Goal: Task Accomplishment & Management: Manage account settings

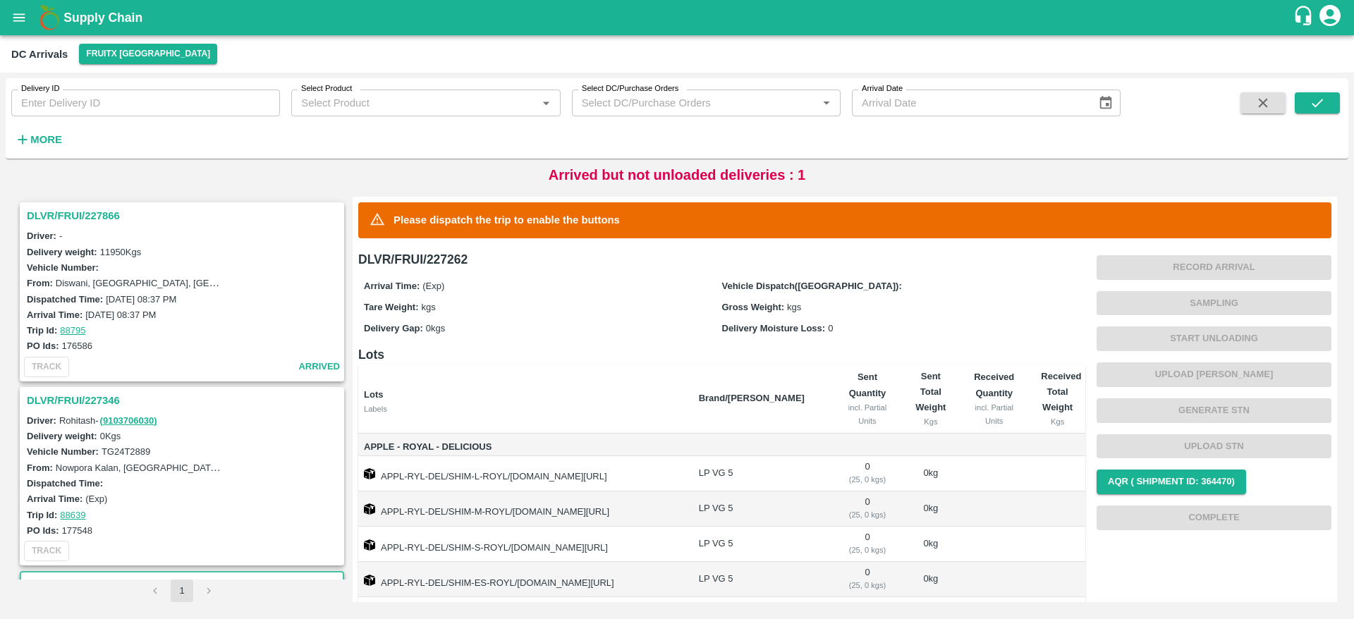
scroll to position [360, 0]
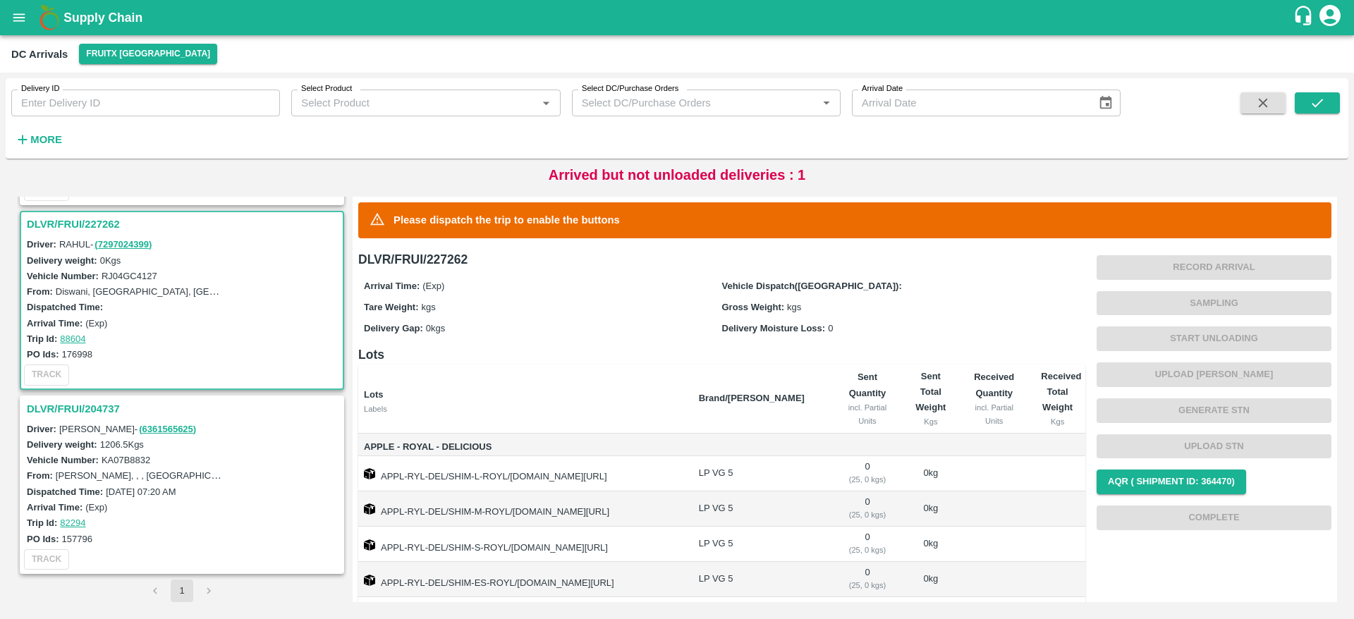
drag, startPoint x: 0, startPoint y: 0, endPoint x: 89, endPoint y: 15, distance: 90.1
click at [89, 15] on b "Supply Chain" at bounding box center [102, 18] width 79 height 14
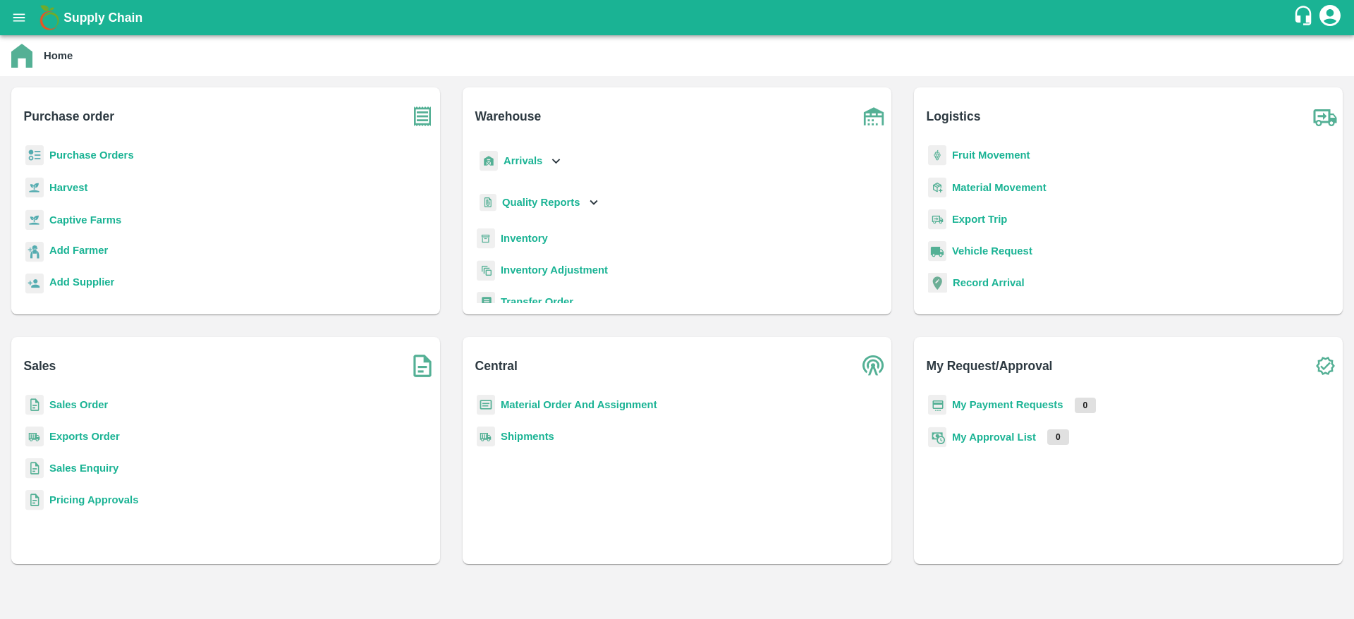
click at [69, 405] on b "Sales Order" at bounding box center [78, 404] width 59 height 11
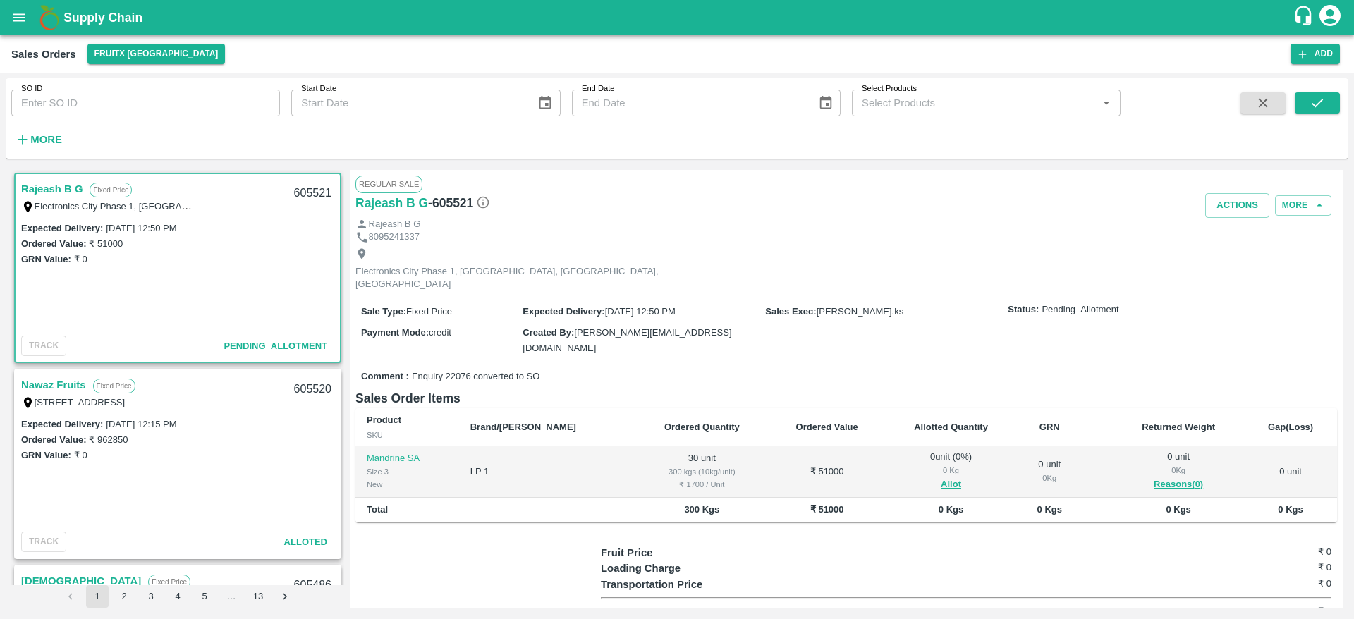
click at [44, 185] on link "Rajeash B G" at bounding box center [51, 189] width 61 height 18
click at [308, 187] on div "605521" at bounding box center [313, 193] width 54 height 33
copy div "605521"
click at [941, 477] on button "Allot" at bounding box center [951, 485] width 20 height 16
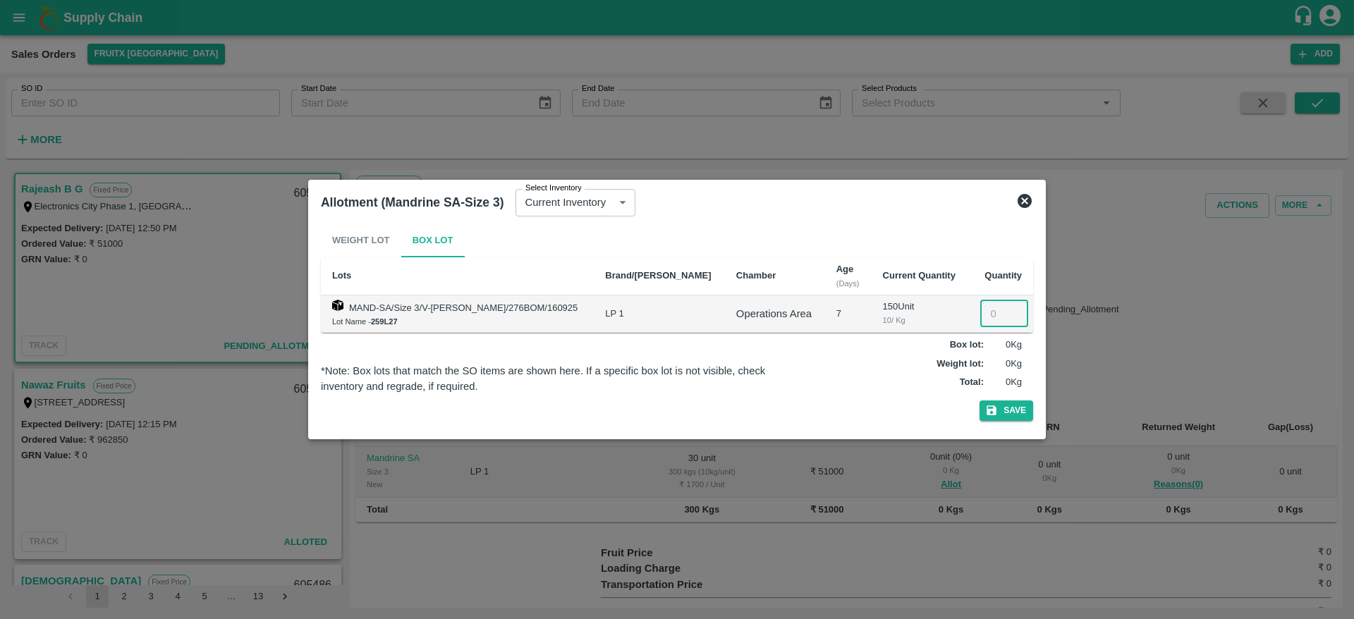
click at [983, 318] on input "number" at bounding box center [1004, 313] width 48 height 27
type input "30"
click at [1012, 399] on div "Weight Lot Box Lot Lots Brand/Marka Chamber Age (Days) Current Quantity Quantit…" at bounding box center [677, 325] width 712 height 203
click at [1012, 407] on button "Save" at bounding box center [1007, 411] width 54 height 20
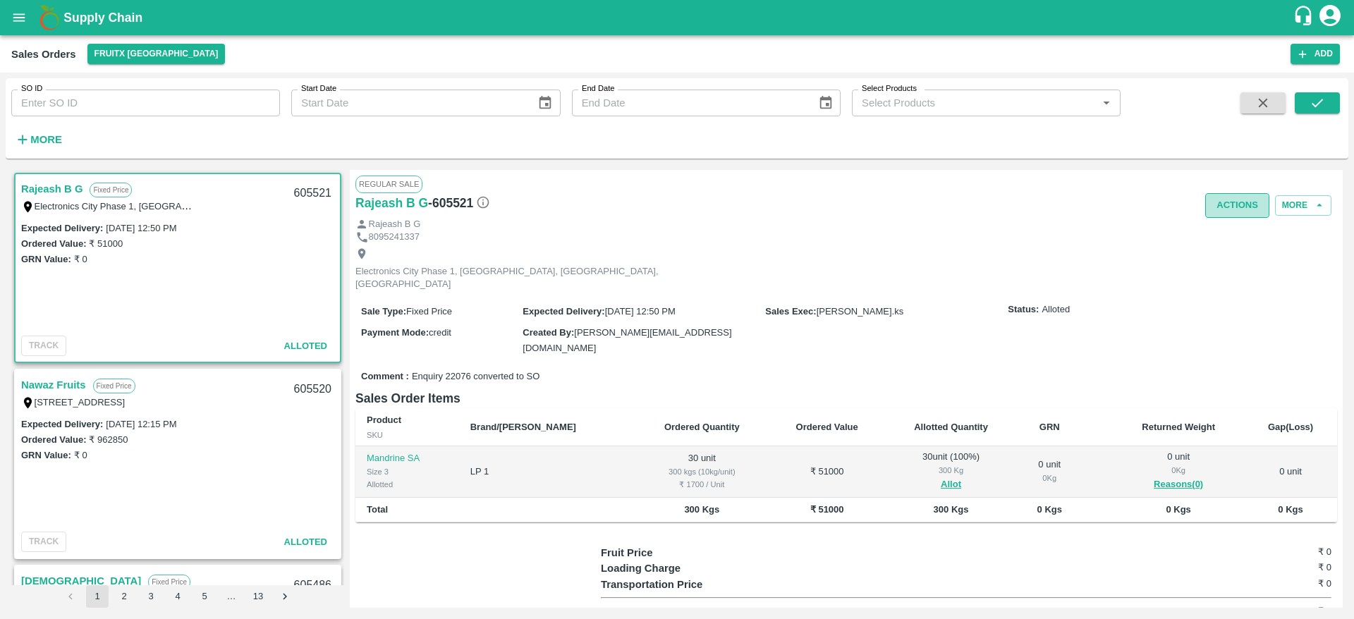
click at [1213, 204] on button "Actions" at bounding box center [1237, 205] width 64 height 25
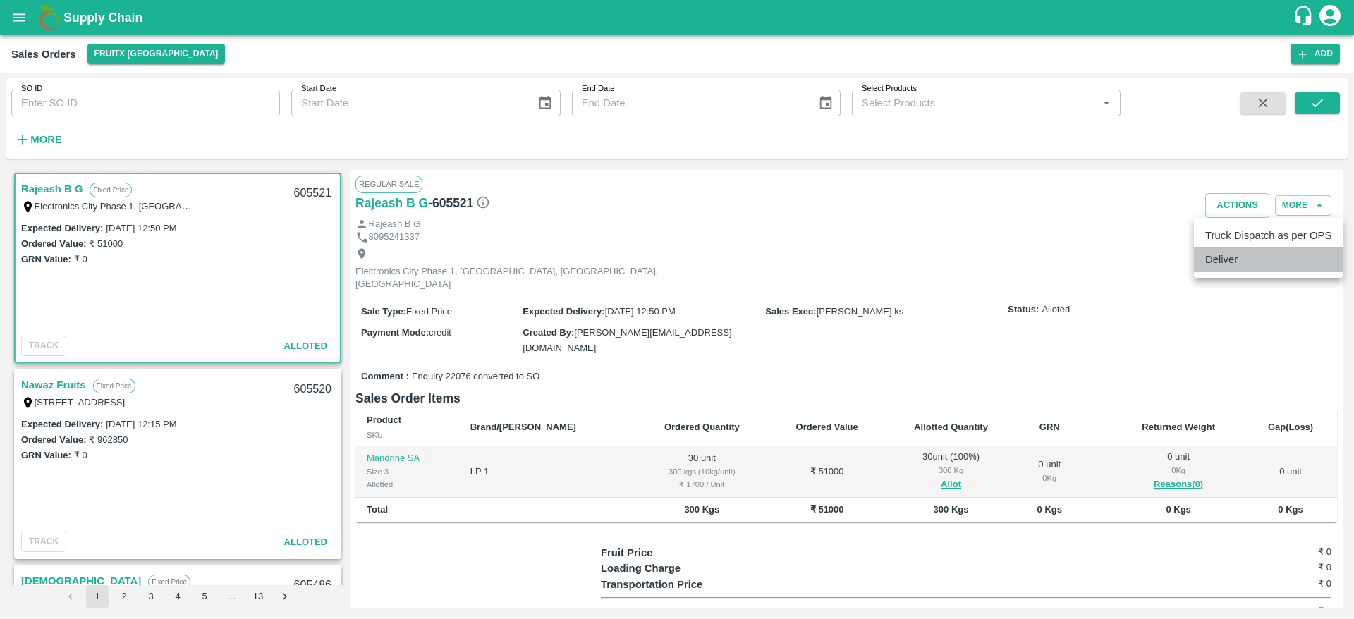
click at [1201, 272] on li "Deliver" at bounding box center [1268, 260] width 149 height 24
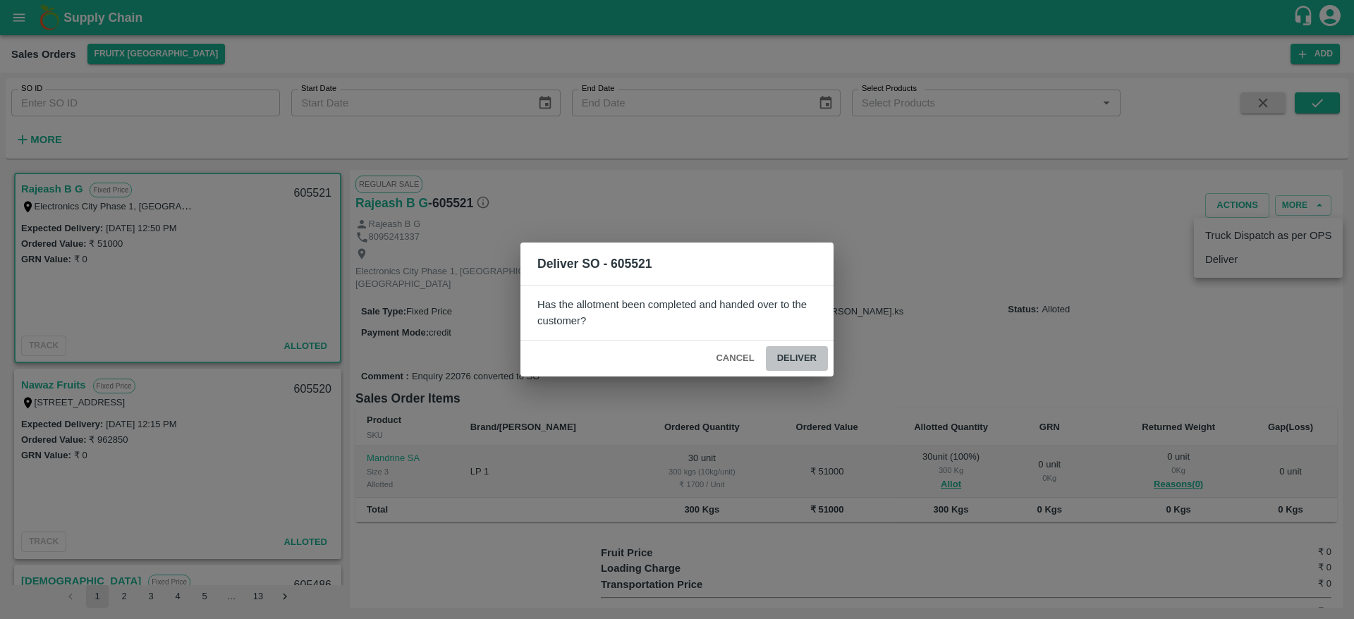
click at [805, 359] on button "Deliver" at bounding box center [797, 358] width 62 height 25
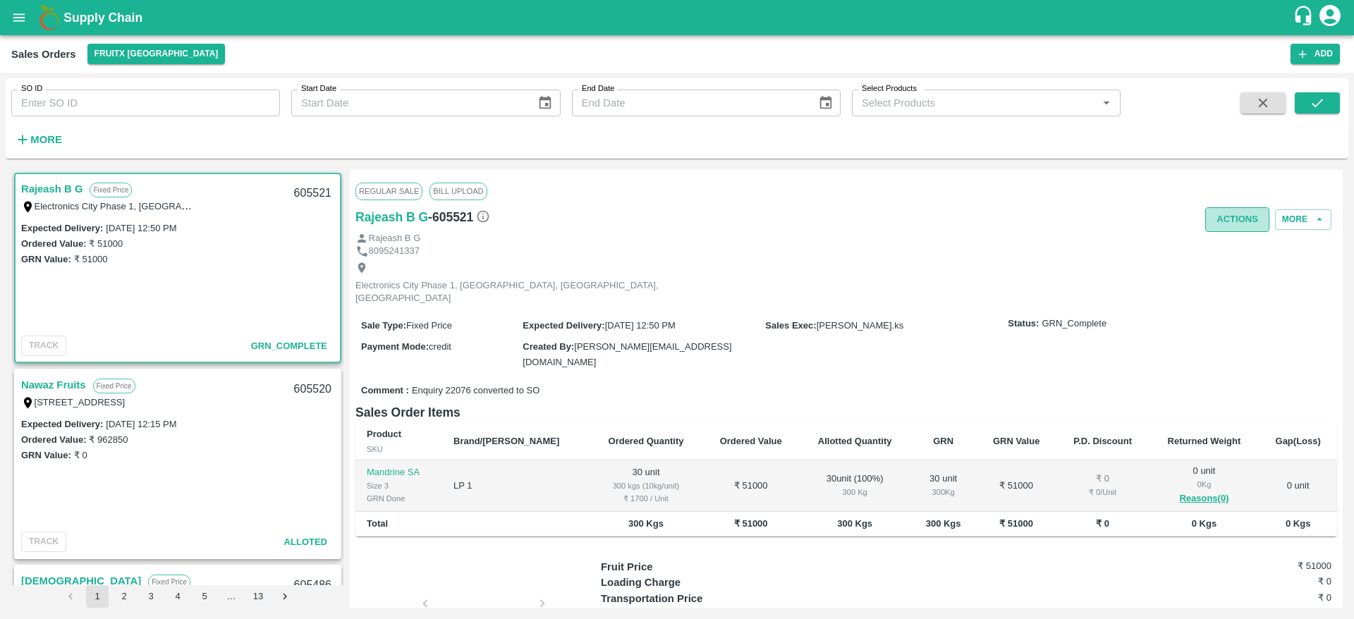
click at [1232, 215] on button "Actions" at bounding box center [1237, 219] width 64 height 25
click at [1231, 238] on li "Truck Dispatch as per OPS" at bounding box center [1268, 250] width 149 height 24
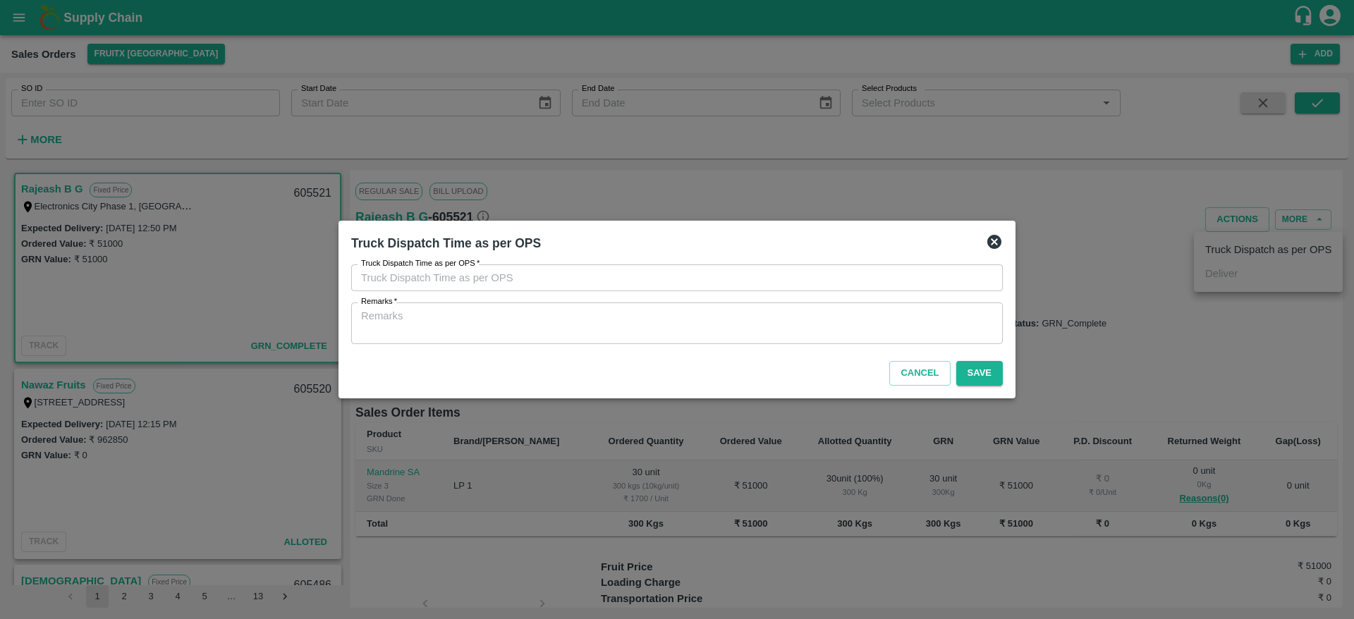
type input "23/09/2025 12:50 PM"
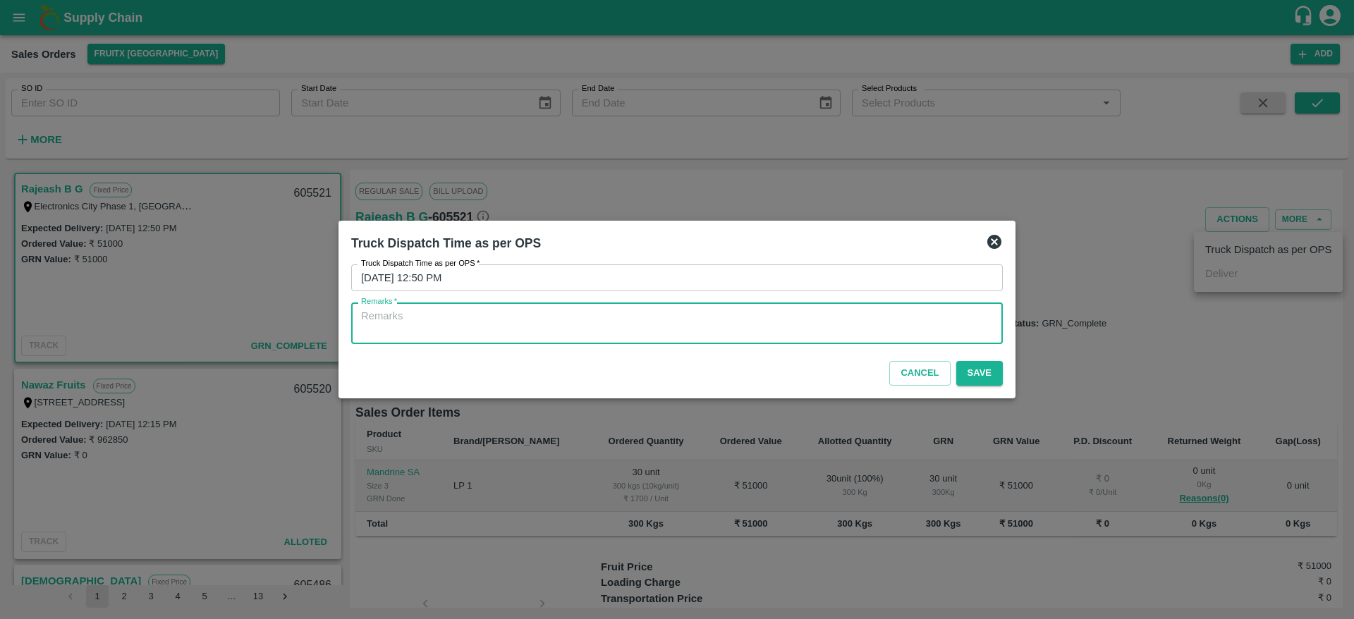
click at [680, 335] on textarea "Remarks   *" at bounding box center [677, 324] width 632 height 30
type textarea "OTD"
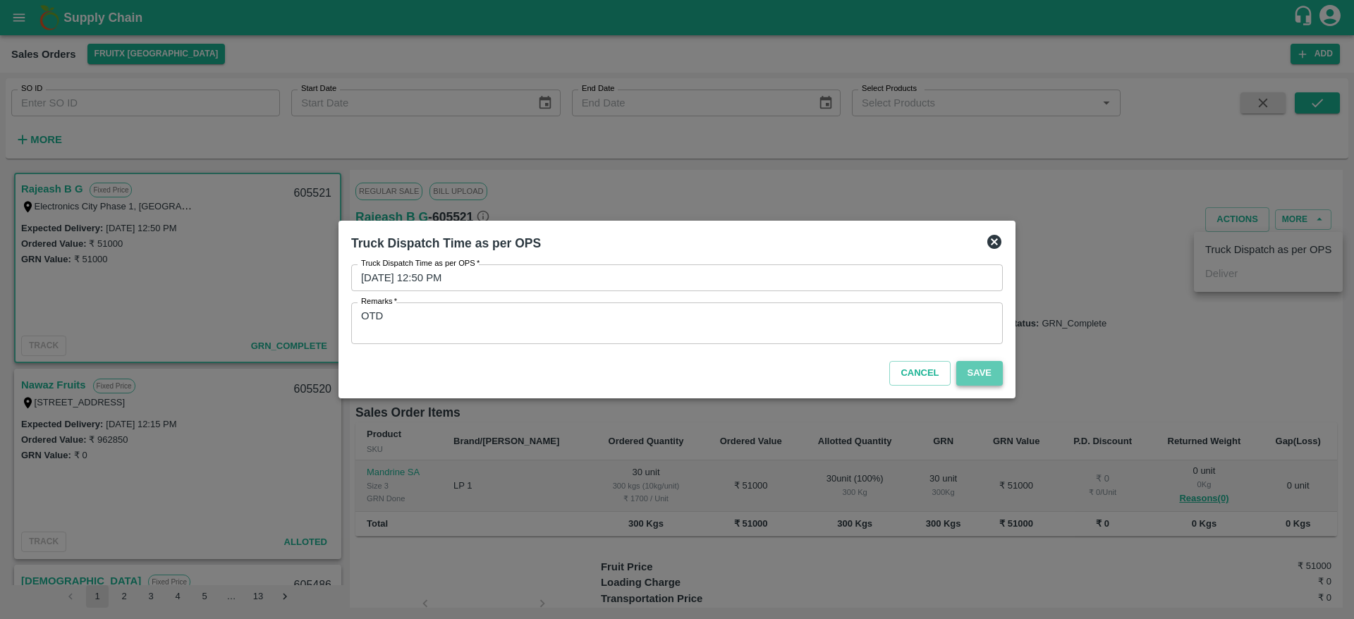
click at [962, 361] on button "Save" at bounding box center [979, 373] width 47 height 25
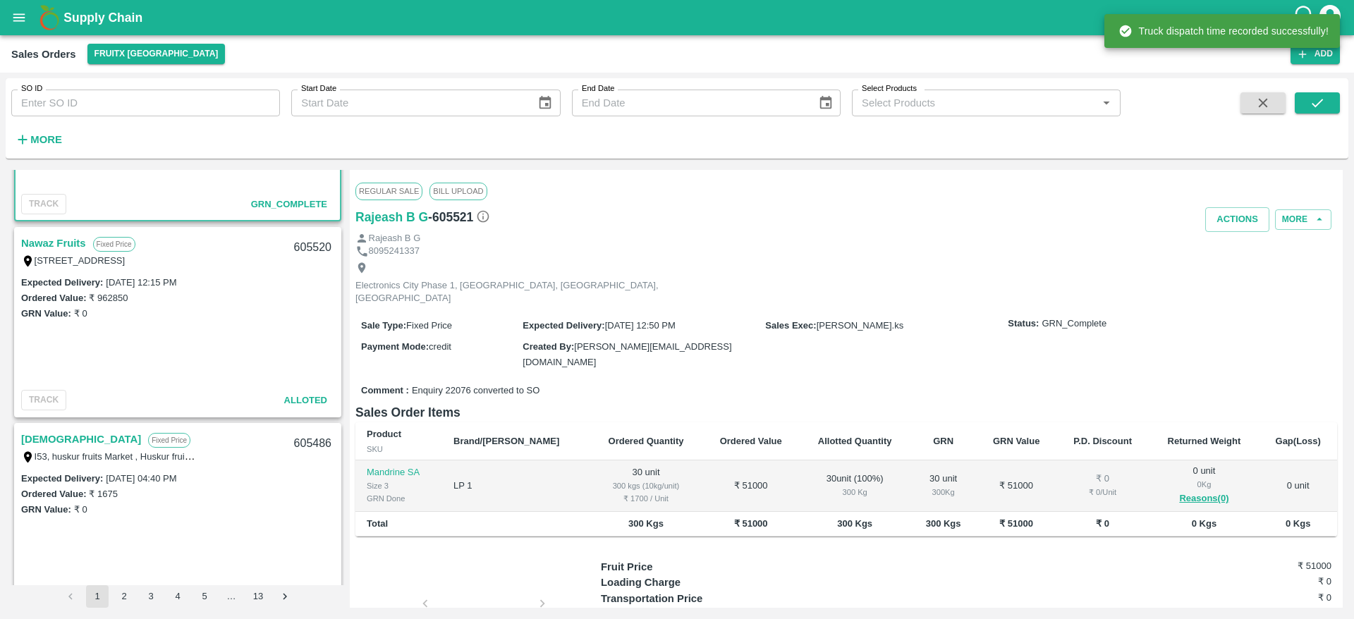
scroll to position [157, 0]
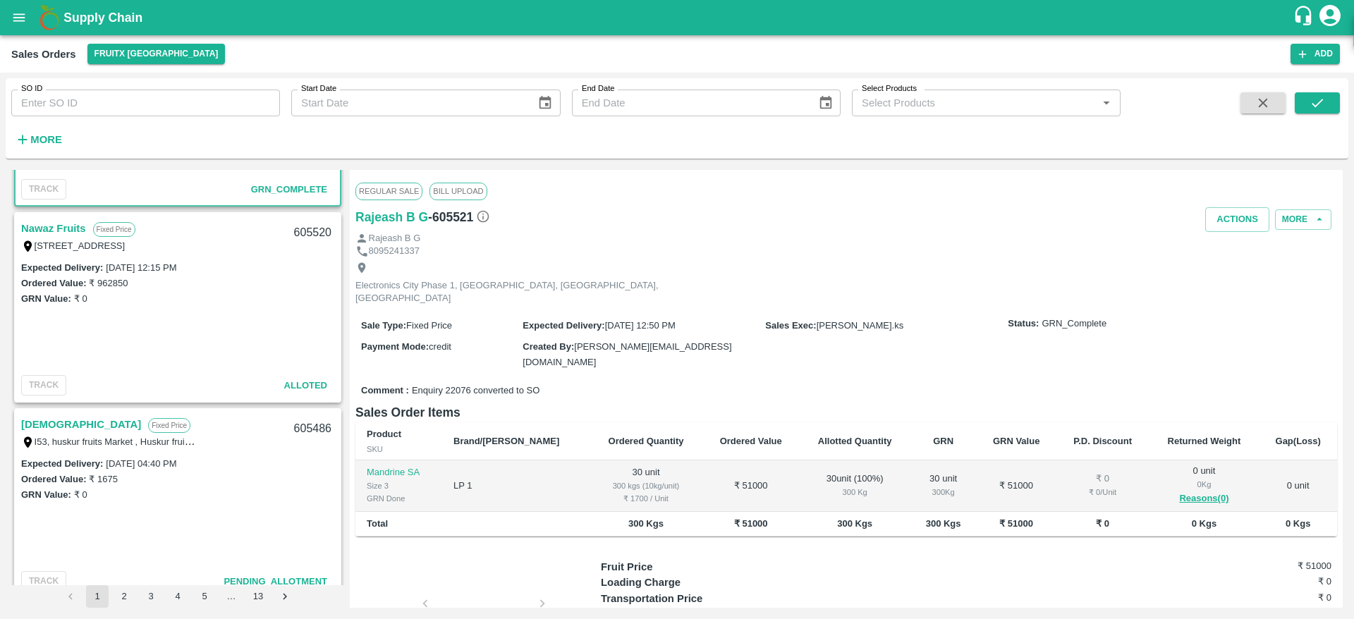
click at [32, 230] on link "Nawaz Fruits" at bounding box center [53, 228] width 65 height 18
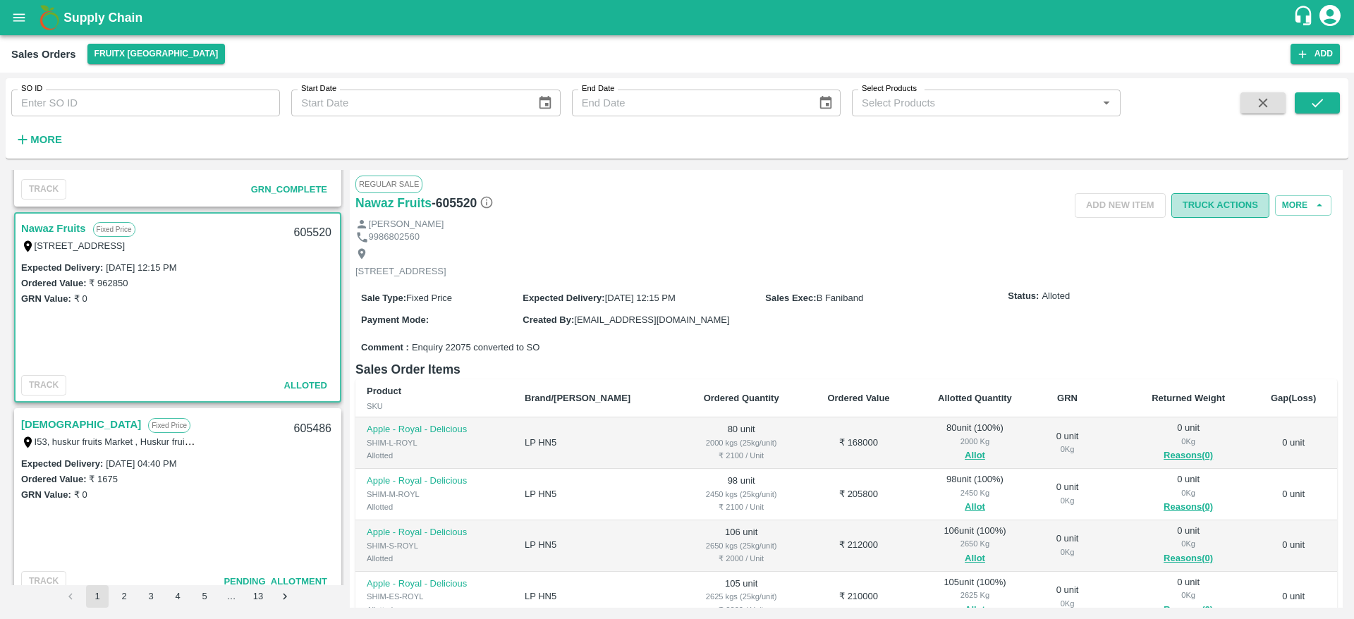
click at [1217, 203] on button "Truck Actions" at bounding box center [1221, 205] width 98 height 25
click at [933, 208] on div at bounding box center [677, 309] width 1354 height 619
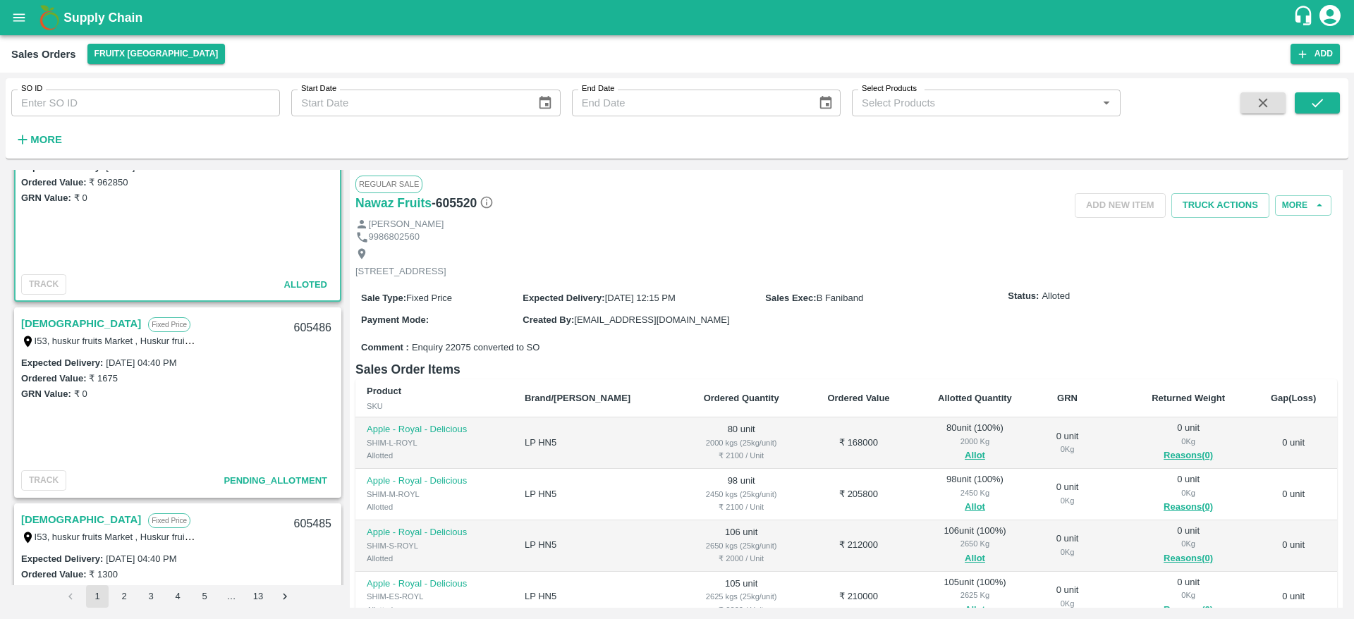
scroll to position [279, 0]
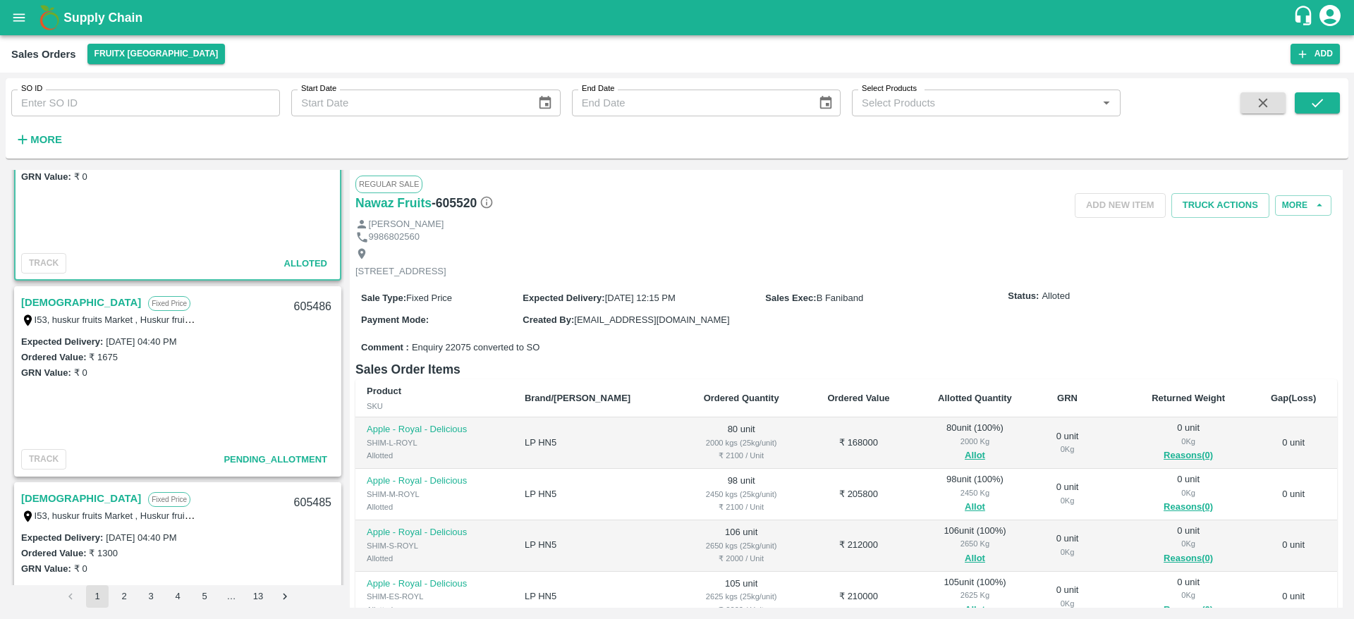
click at [49, 300] on link "Dharma" at bounding box center [81, 302] width 120 height 18
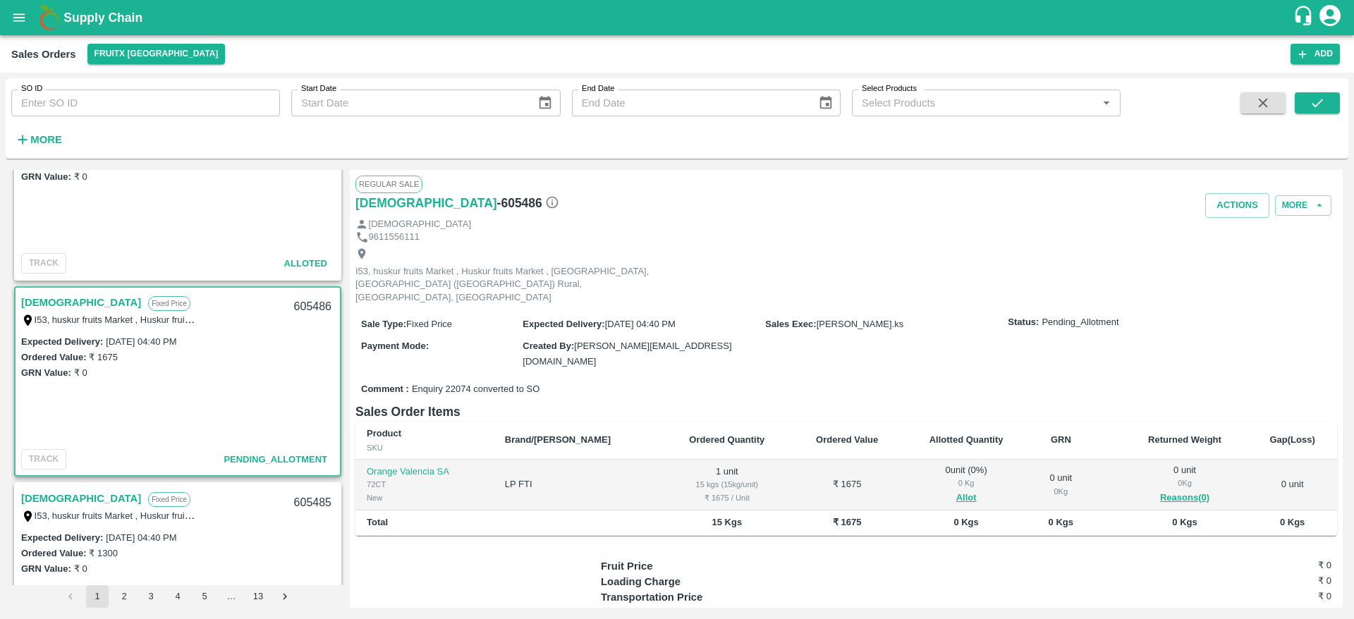
click at [39, 307] on link "Dharma" at bounding box center [81, 302] width 120 height 18
click at [310, 310] on div "605486" at bounding box center [313, 307] width 54 height 33
copy div "605486"
click at [956, 490] on button "Allot" at bounding box center [966, 498] width 20 height 16
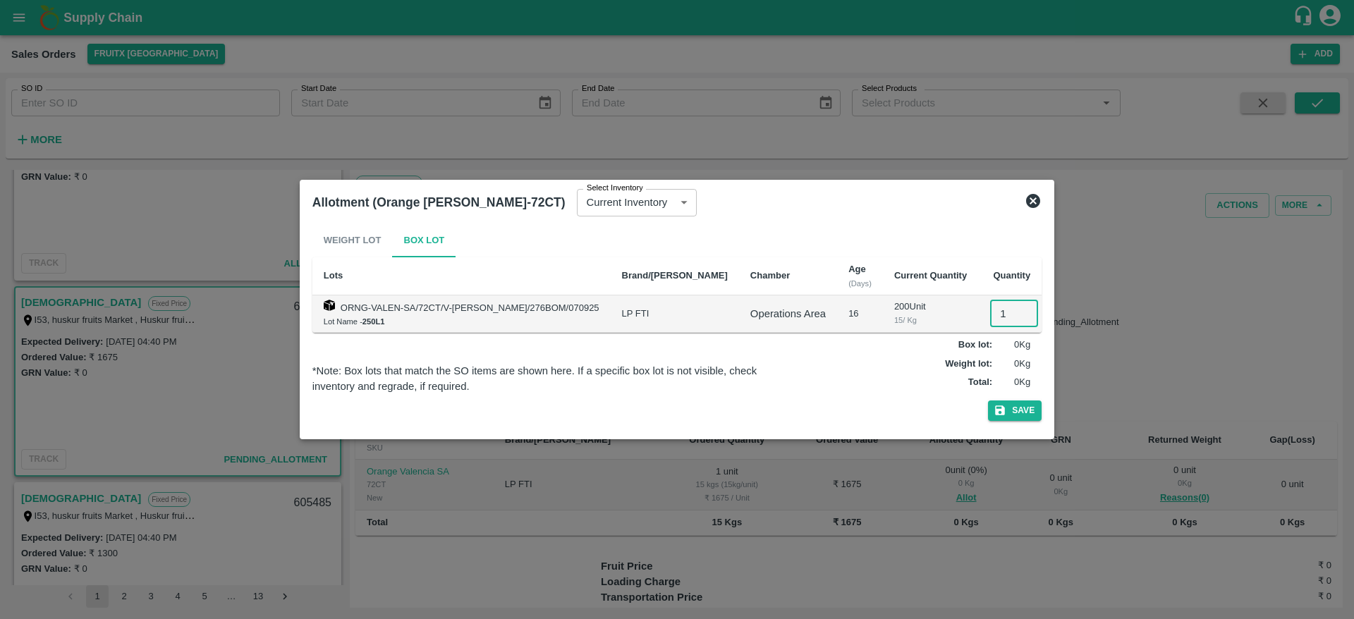
click at [990, 321] on input "1" at bounding box center [1014, 313] width 48 height 27
type input "1"
click at [1006, 413] on button "Save" at bounding box center [1015, 411] width 54 height 20
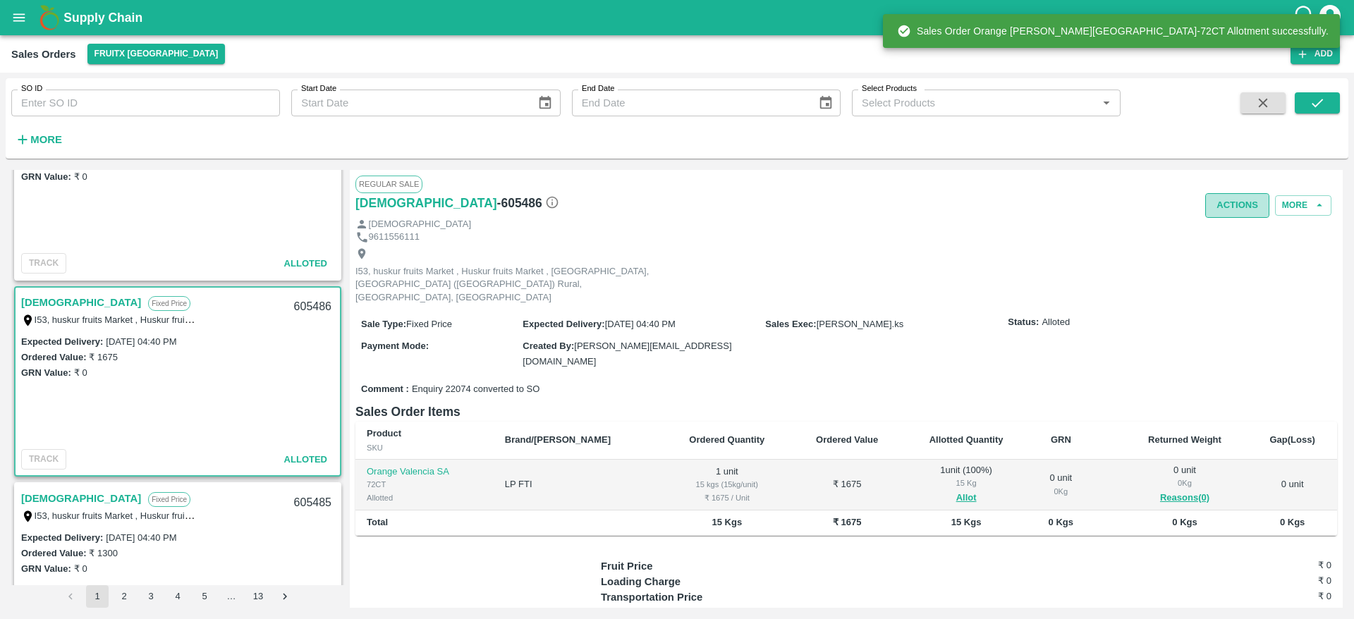
click at [1241, 214] on button "Actions" at bounding box center [1237, 205] width 64 height 25
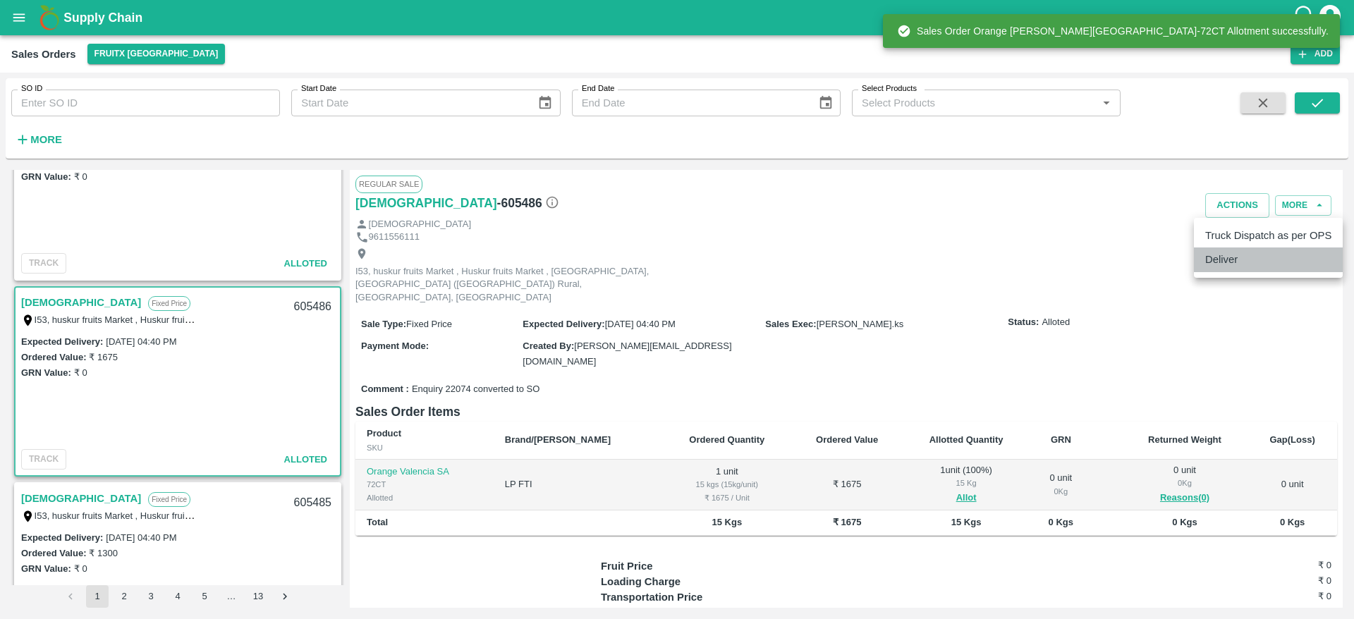
click at [1236, 272] on li "Deliver" at bounding box center [1268, 260] width 149 height 24
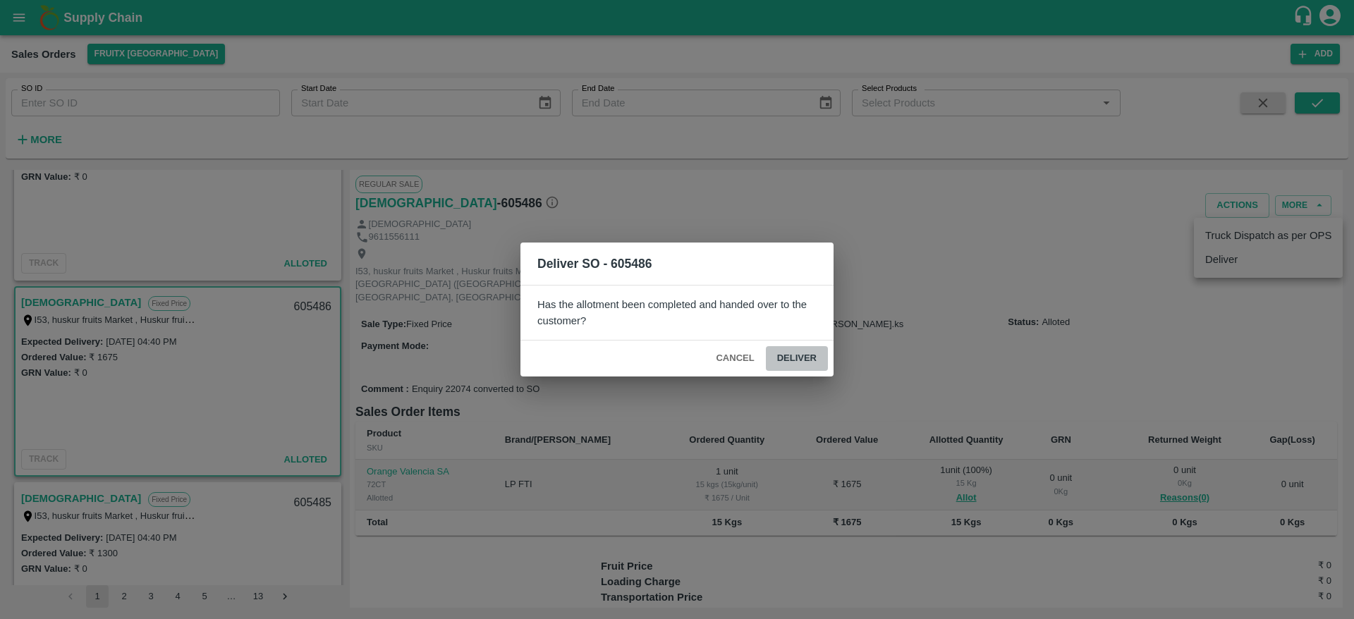
click at [793, 359] on button "Deliver" at bounding box center [797, 358] width 62 height 25
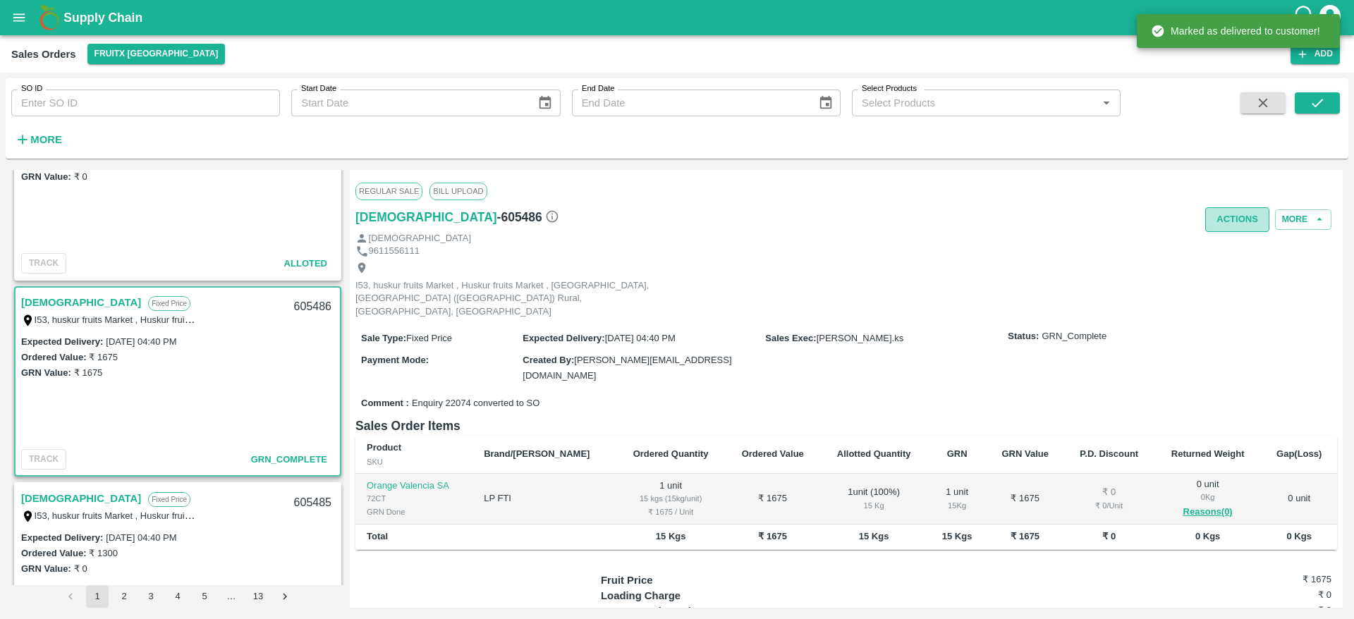
click at [1222, 221] on button "Actions" at bounding box center [1237, 219] width 64 height 25
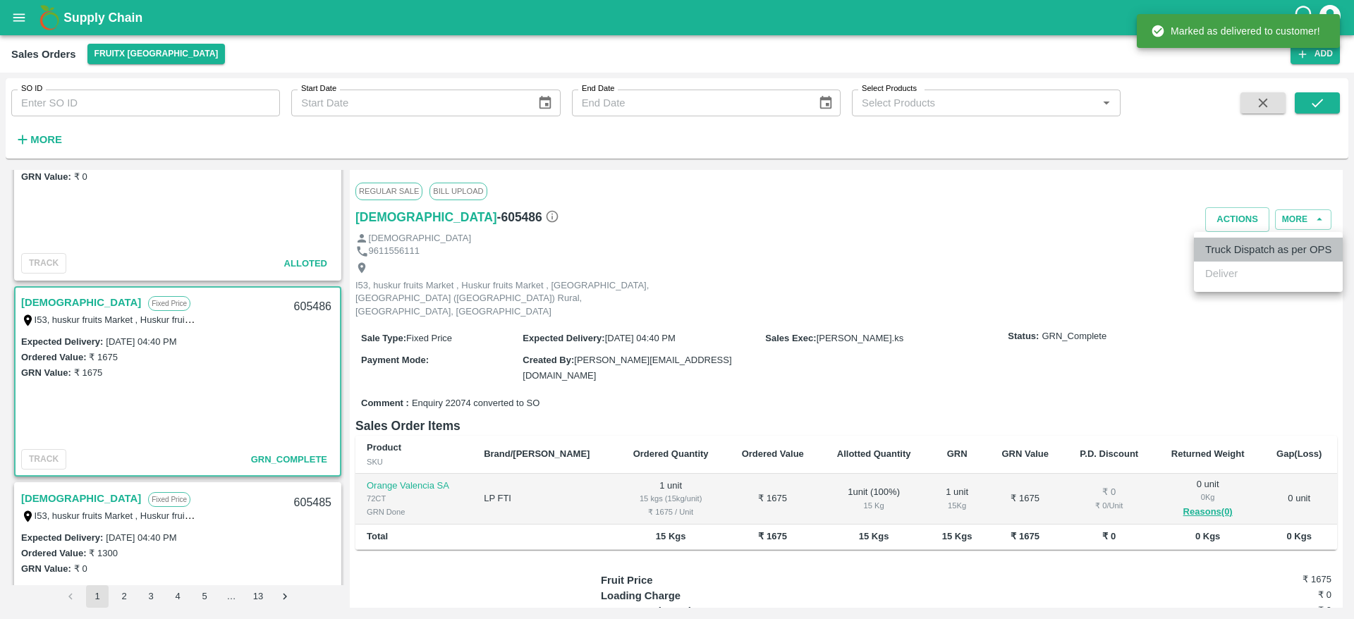
click at [1222, 243] on li "Truck Dispatch as per OPS" at bounding box center [1268, 250] width 149 height 24
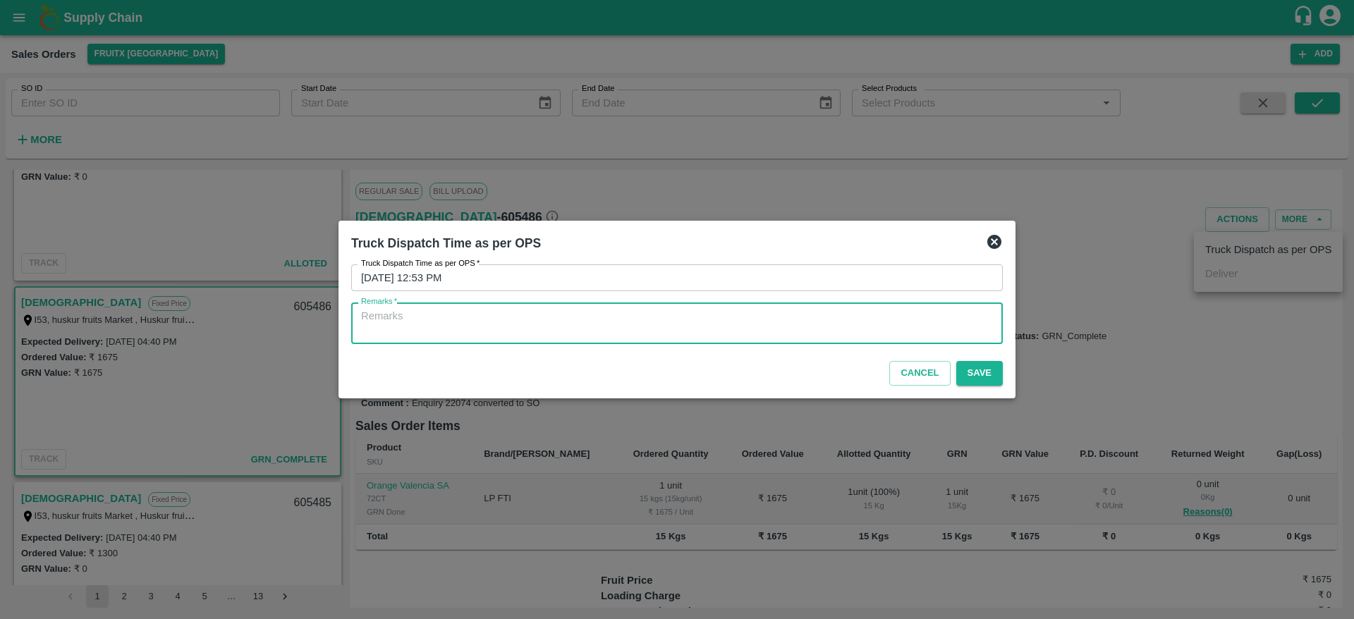
click at [705, 321] on textarea "Remarks   *" at bounding box center [677, 324] width 632 height 30
type textarea "OTD"
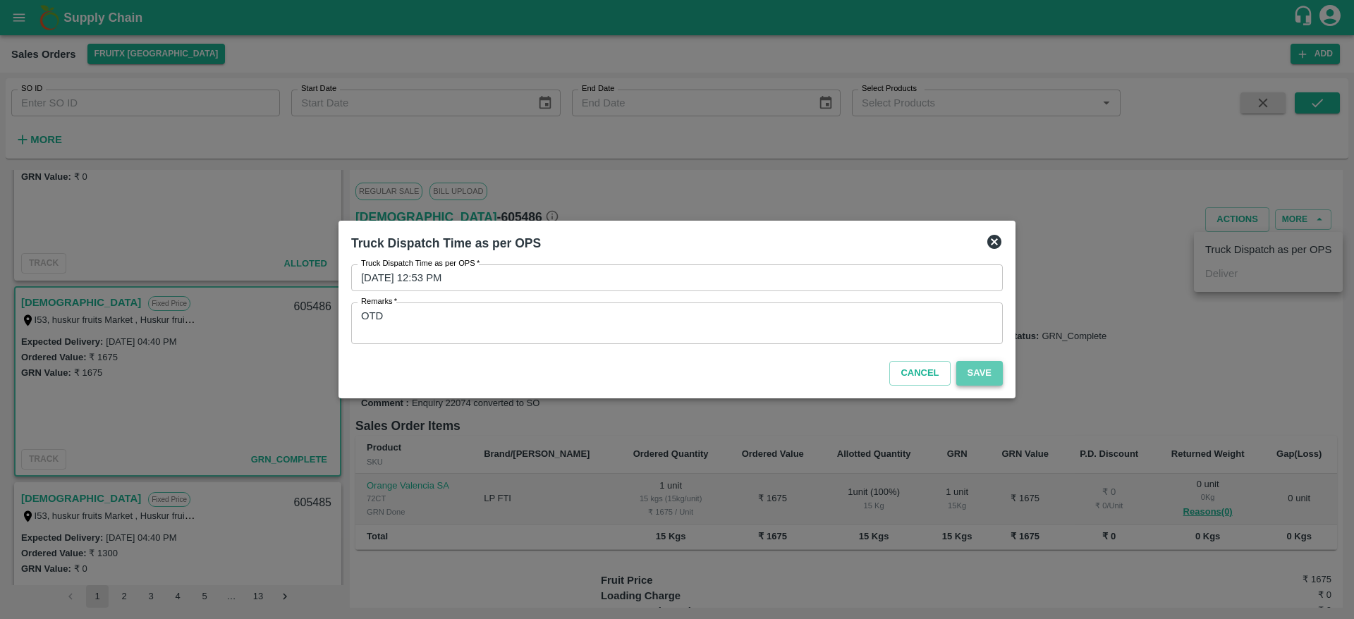
click at [970, 376] on button "Save" at bounding box center [979, 373] width 47 height 25
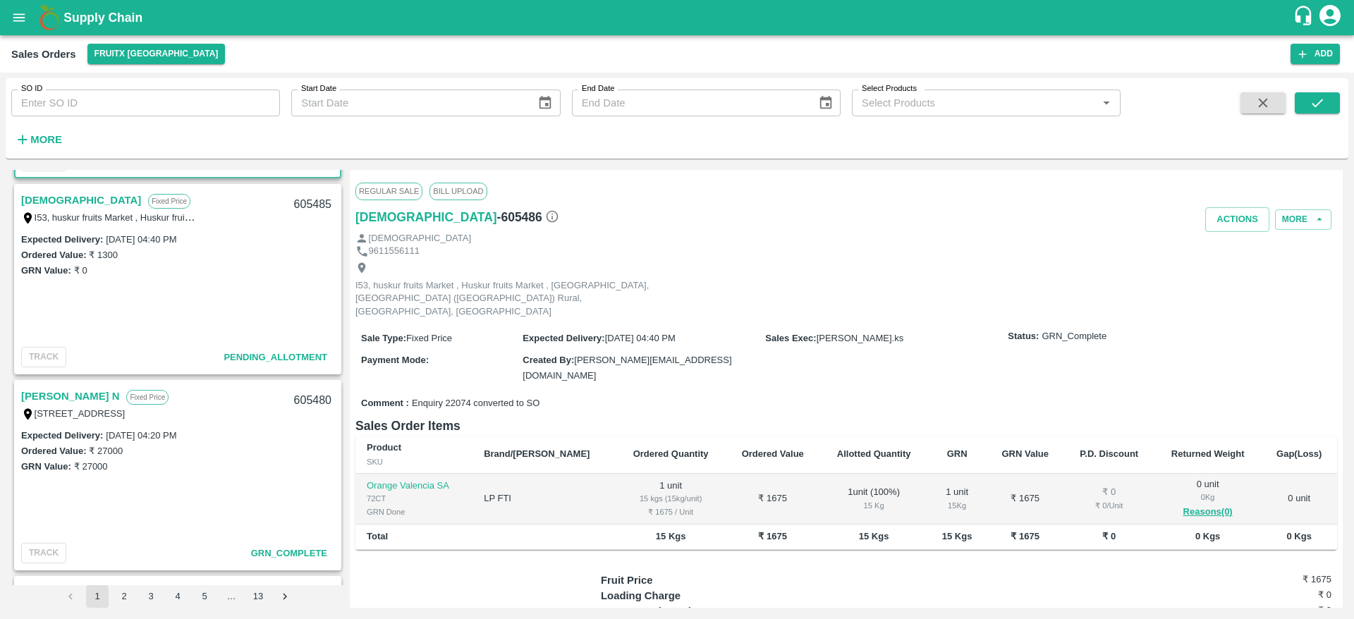
scroll to position [556, 0]
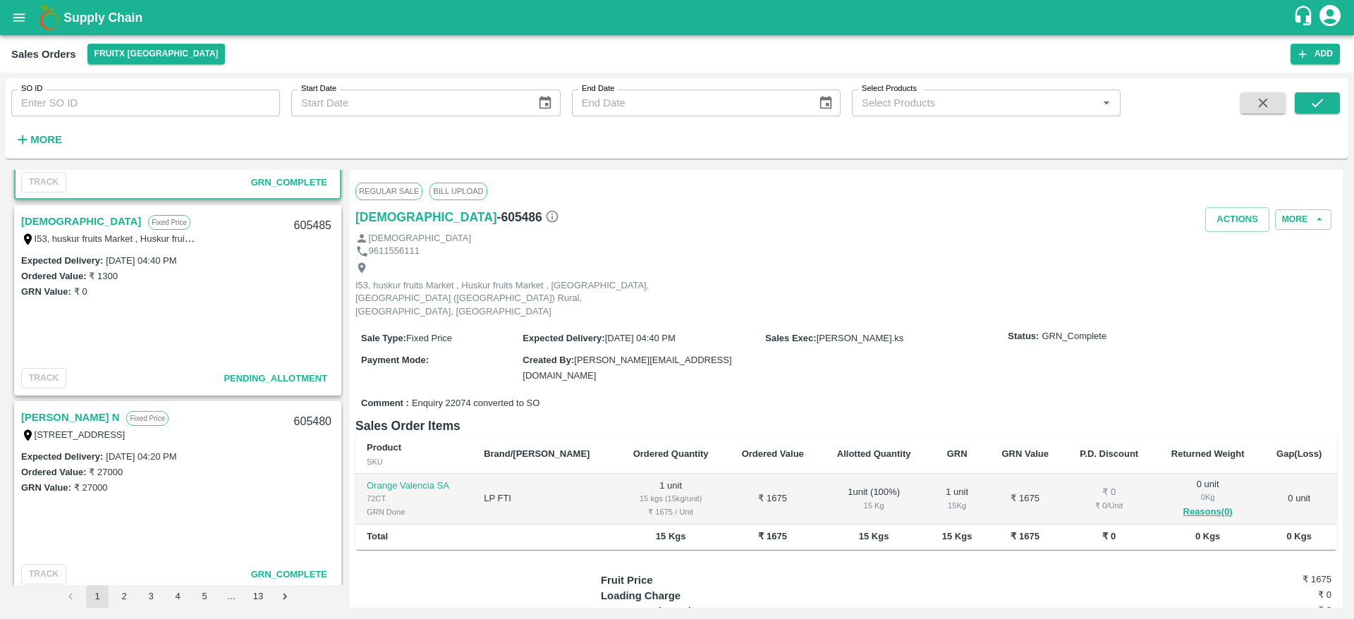
click at [46, 221] on link "Dharma" at bounding box center [81, 221] width 120 height 18
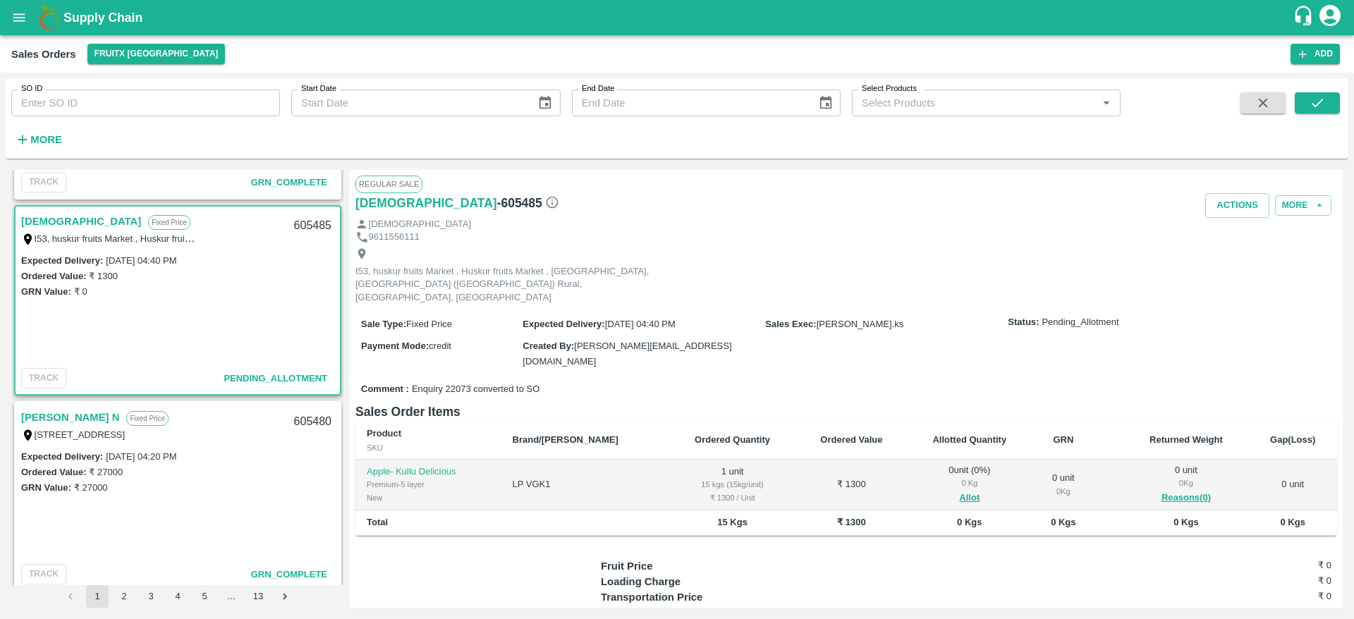
scroll to position [19, 0]
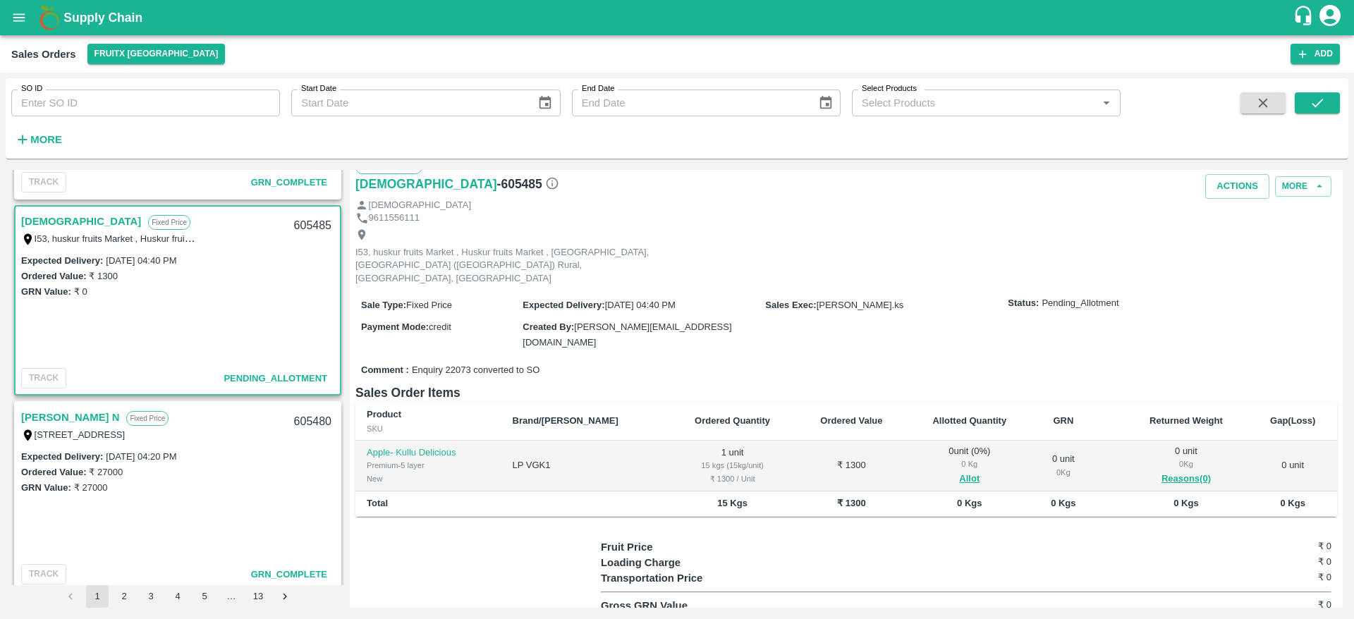
click at [41, 224] on link "Dharma" at bounding box center [81, 221] width 120 height 18
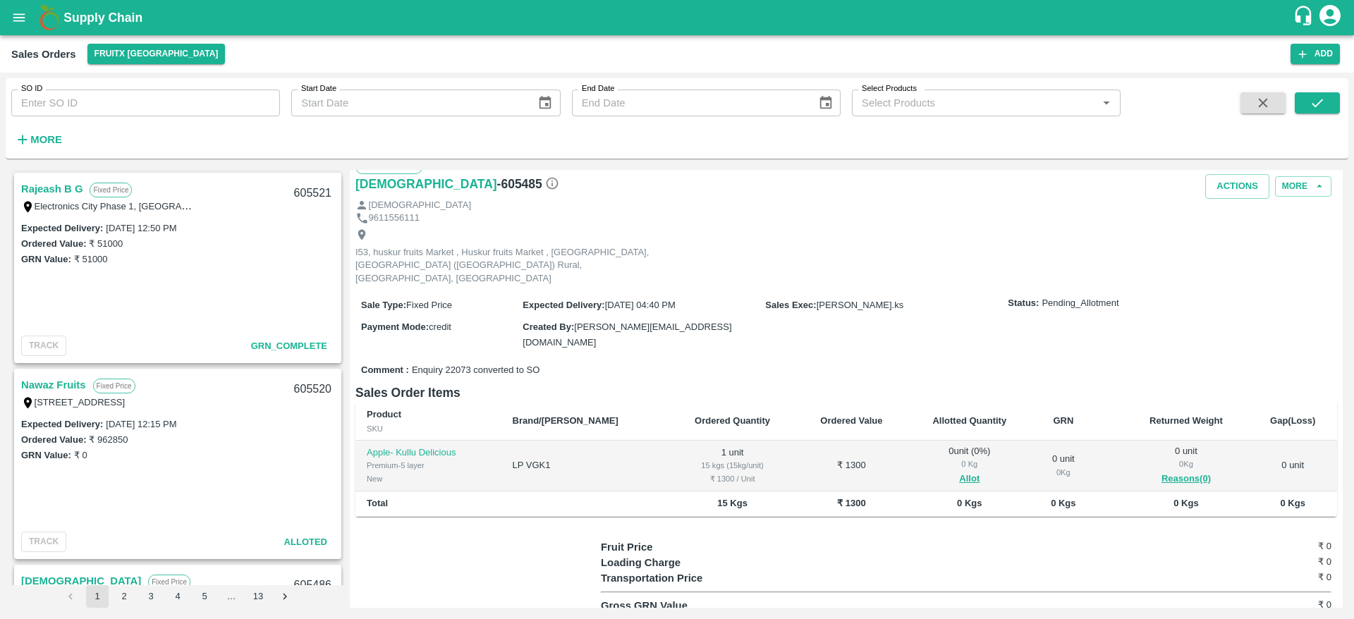
scroll to position [0, 0]
click at [83, 101] on input "SO ID" at bounding box center [145, 103] width 269 height 27
click at [1310, 102] on icon "submit" at bounding box center [1318, 103] width 16 height 16
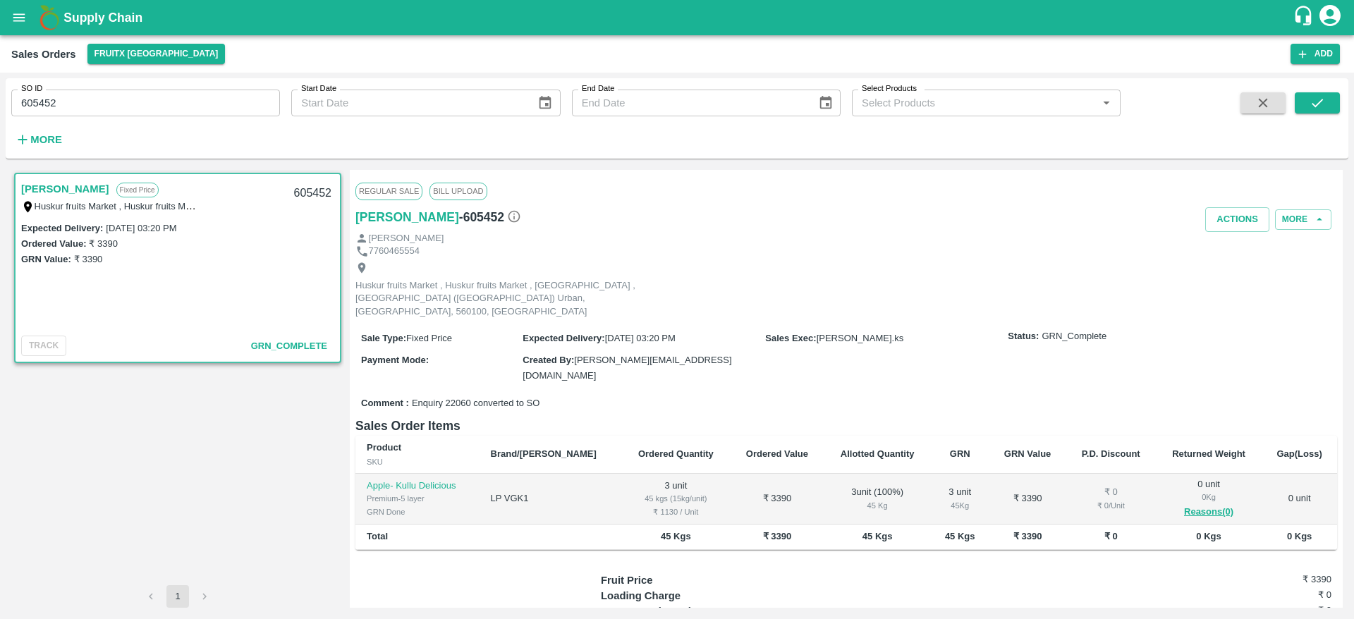
click at [53, 187] on link "Kumar M" at bounding box center [65, 189] width 88 height 18
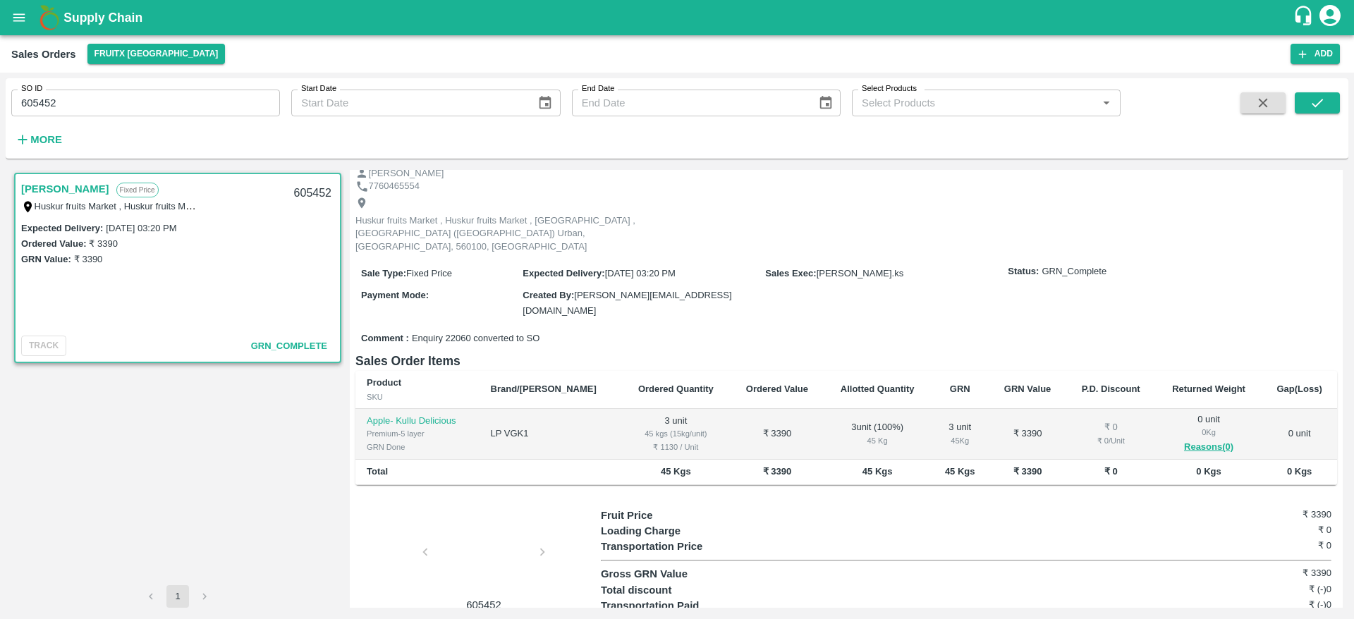
scroll to position [75, 0]
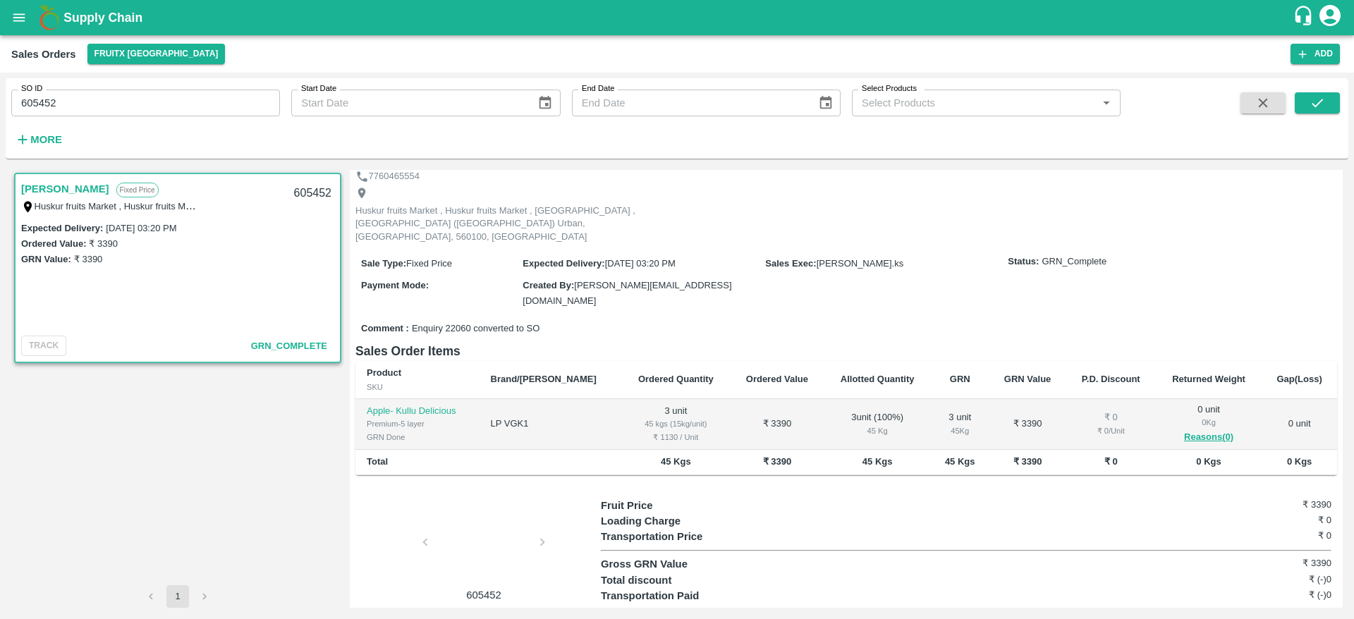
click at [32, 105] on input "605452" at bounding box center [145, 103] width 269 height 27
paste input "text"
type input "605521"
click at [1319, 104] on icon "submit" at bounding box center [1317, 103] width 11 height 8
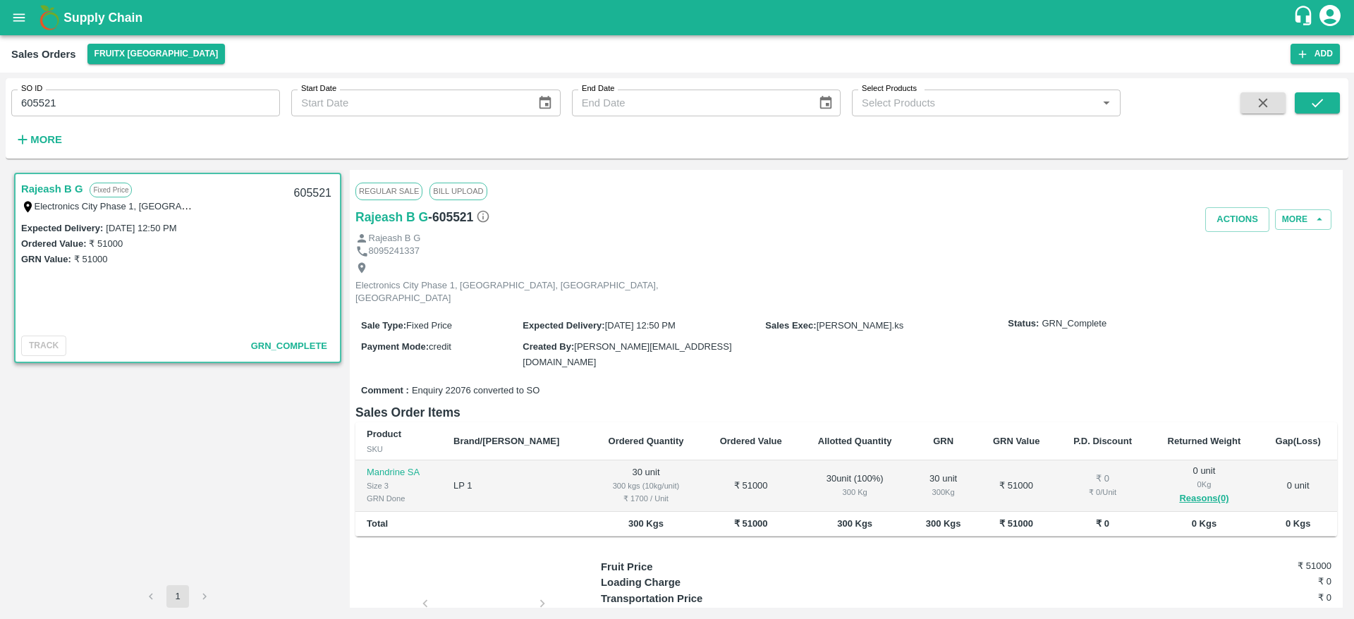
scroll to position [75, 0]
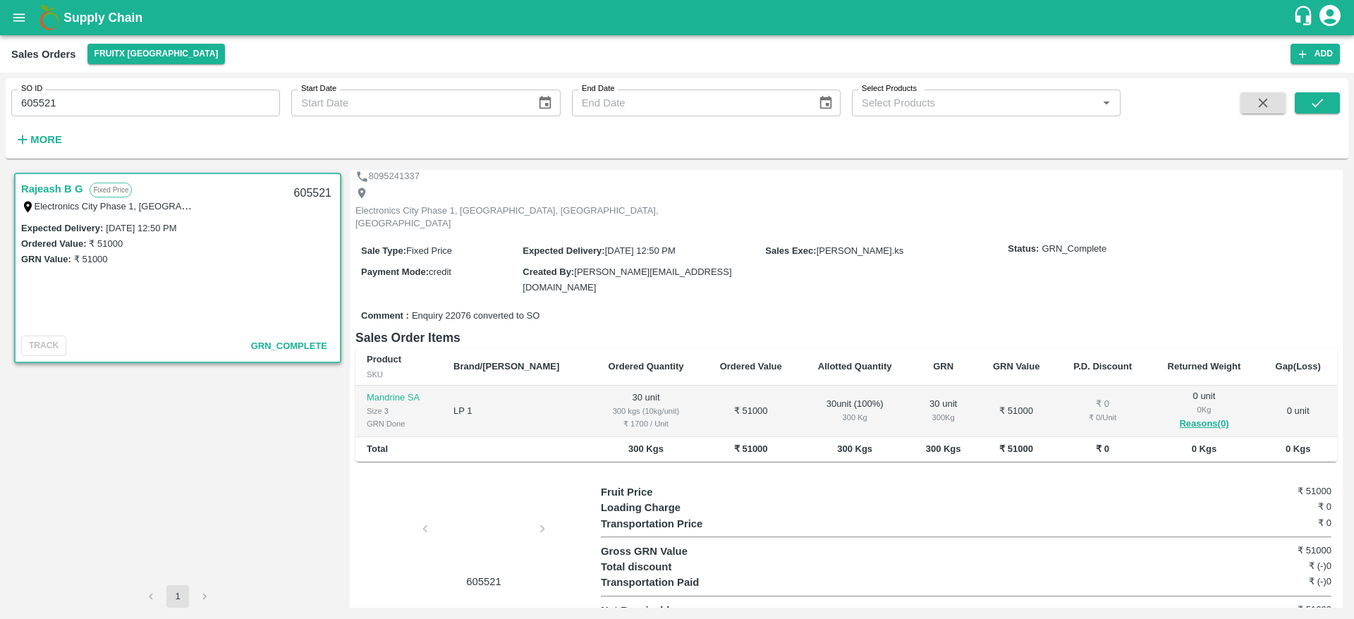
click at [96, 18] on b "Supply Chain" at bounding box center [102, 18] width 79 height 14
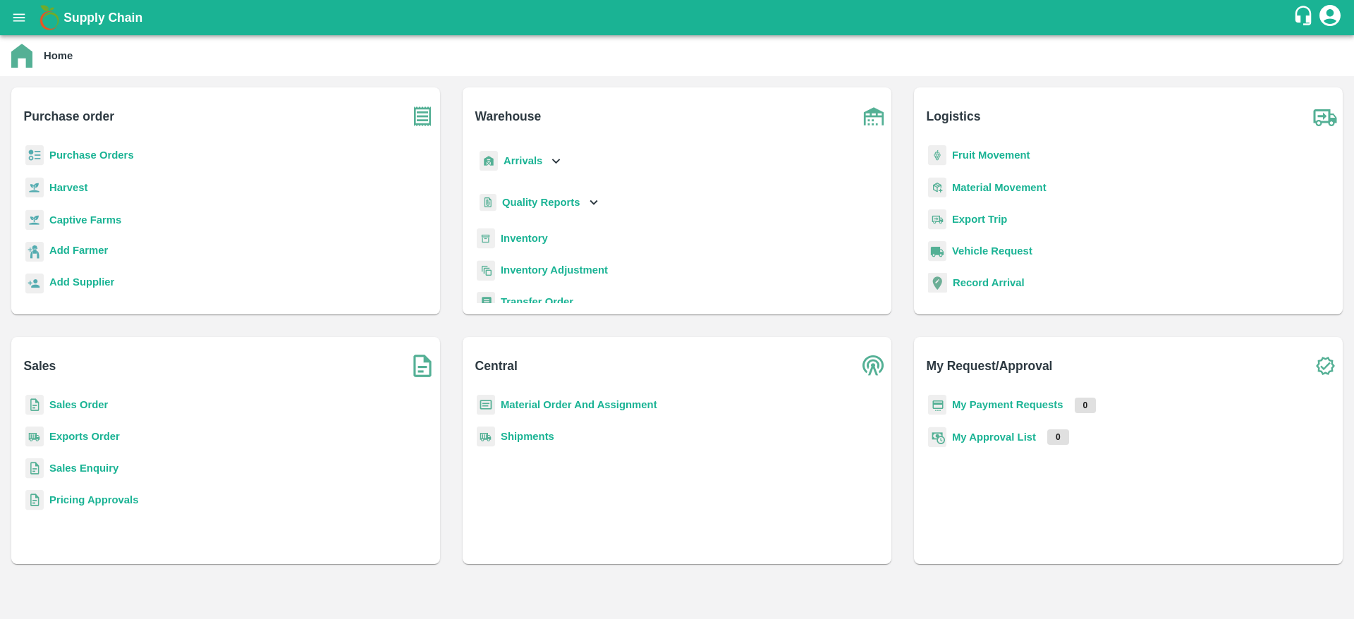
click at [74, 401] on b "Sales Order" at bounding box center [78, 404] width 59 height 11
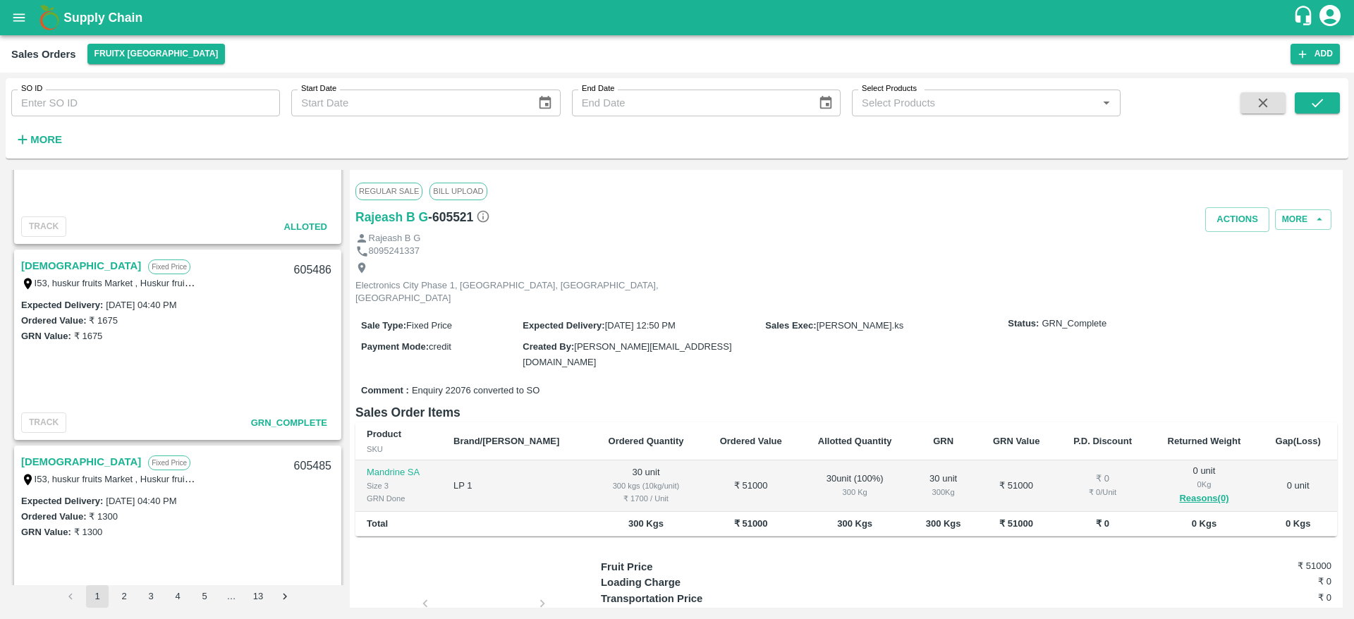
scroll to position [108, 0]
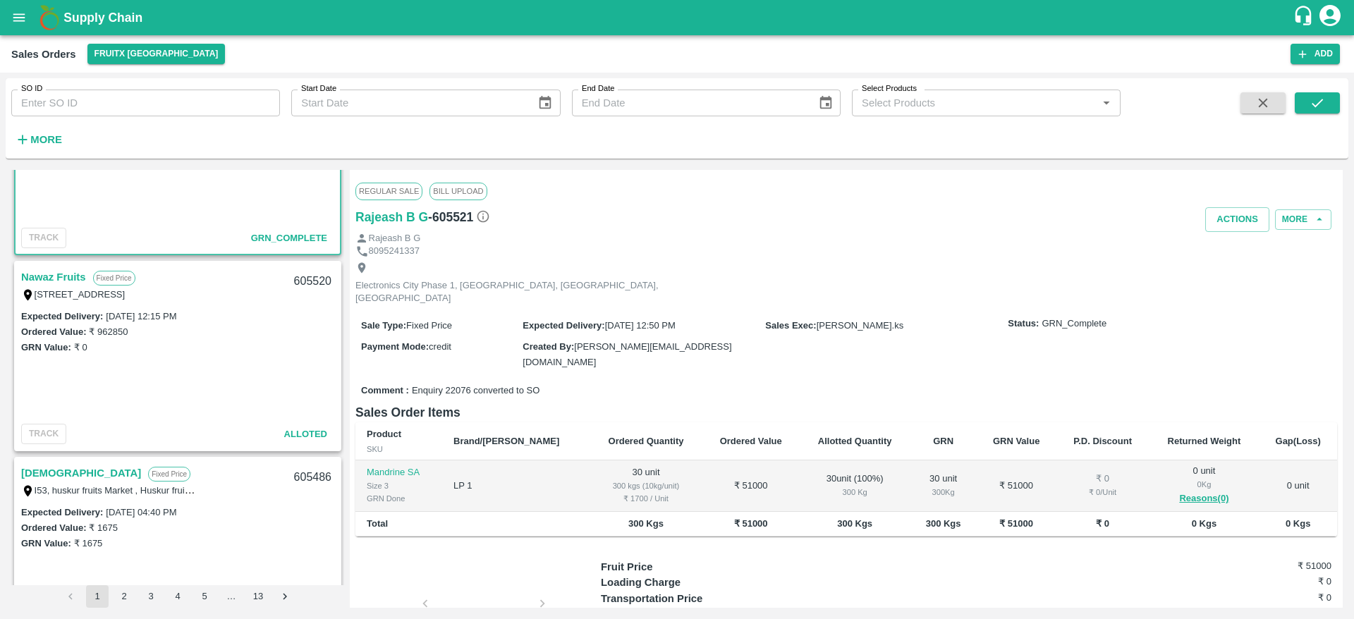
click at [46, 147] on h6 "More" at bounding box center [46, 139] width 32 height 18
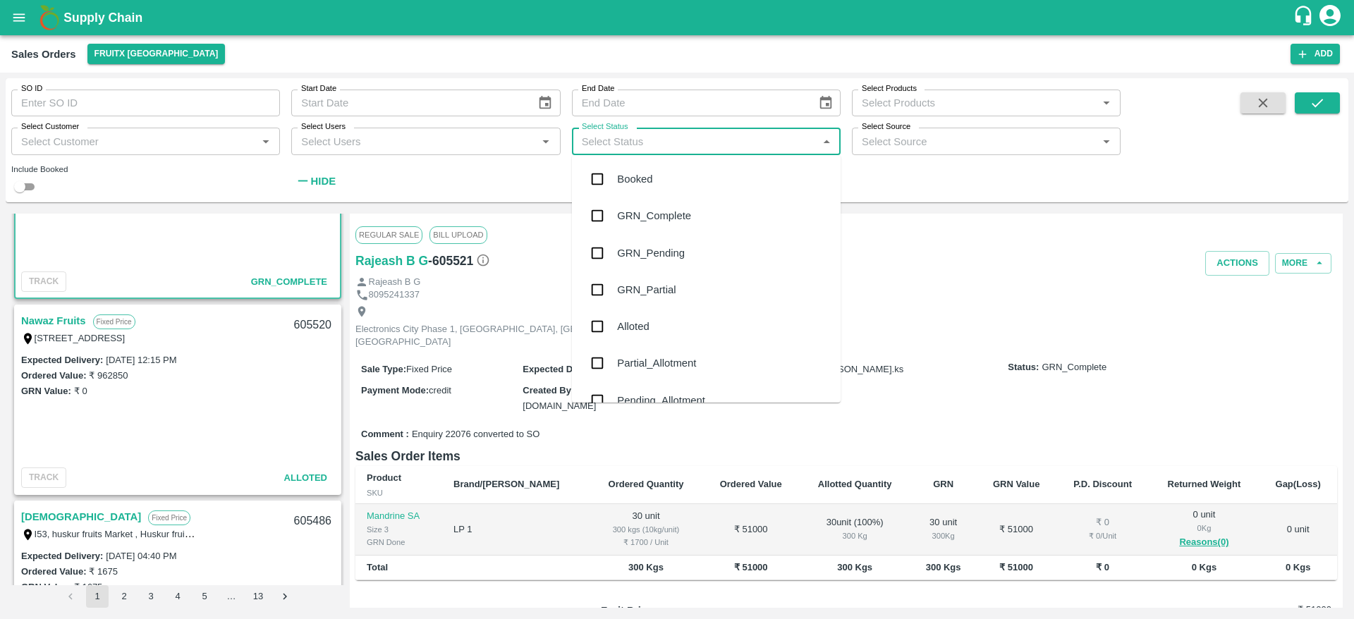
click at [737, 145] on input "Select Status" at bounding box center [694, 141] width 237 height 18
click at [661, 394] on div "Pending_Allotment" at bounding box center [661, 401] width 88 height 16
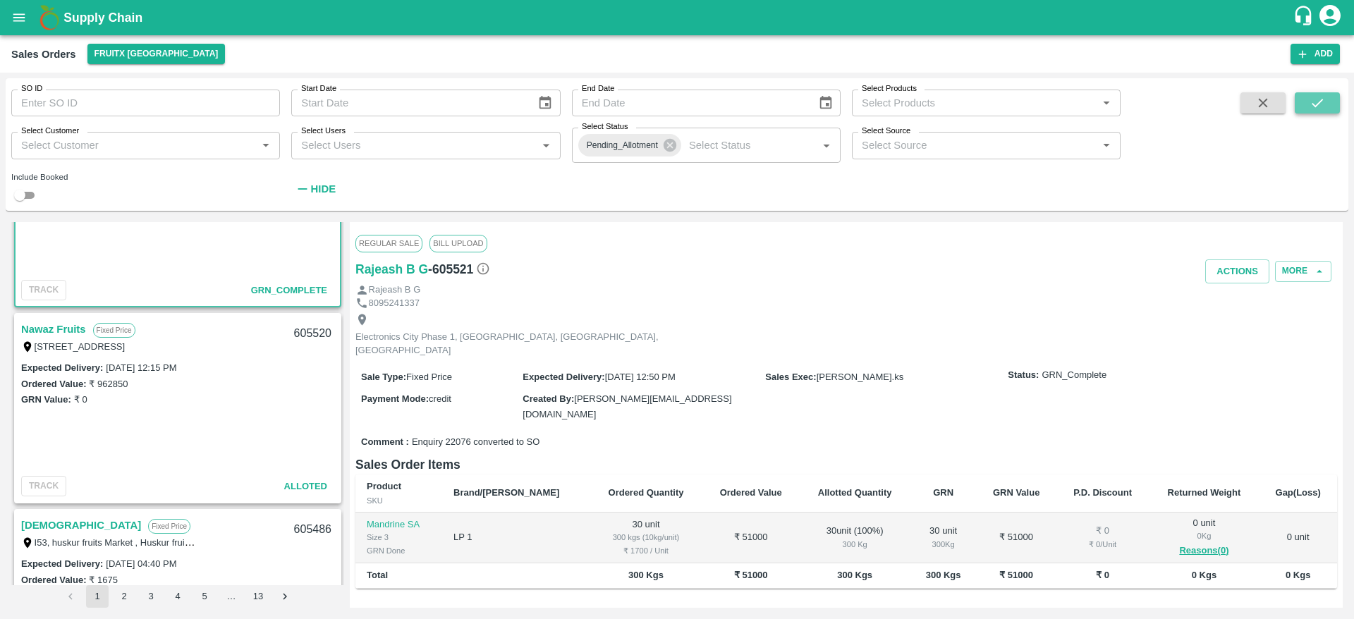
click at [1317, 95] on icon "submit" at bounding box center [1318, 103] width 16 height 16
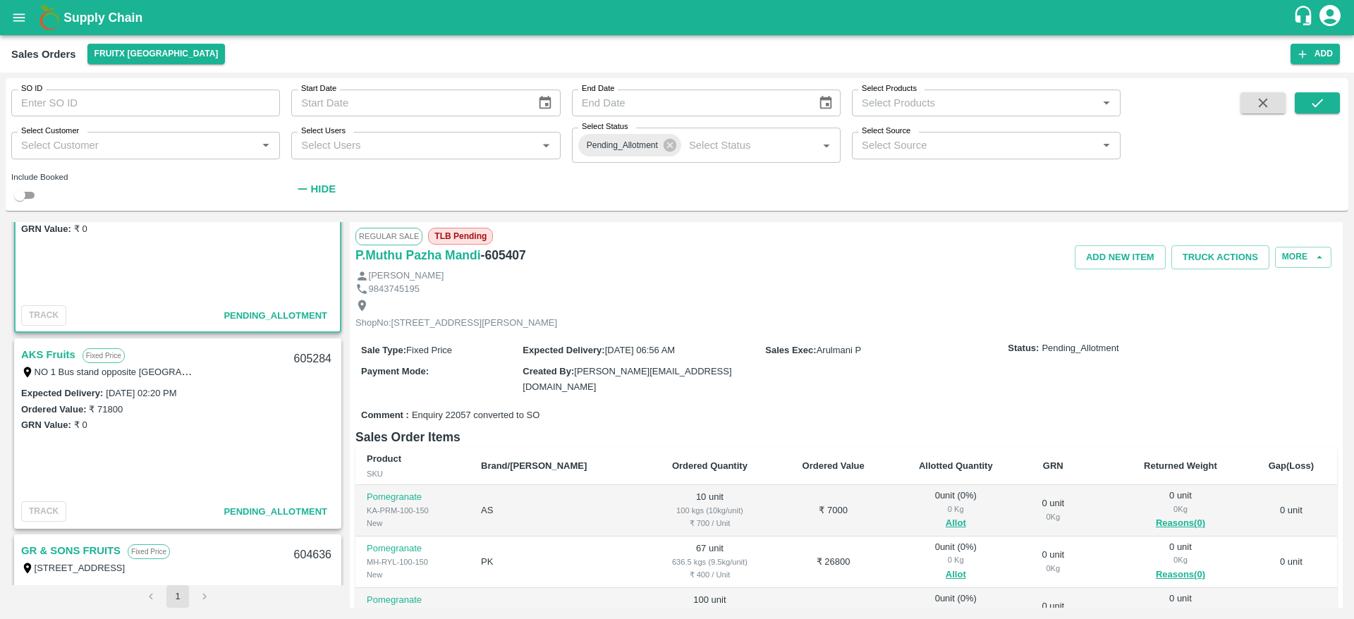
scroll to position [40, 0]
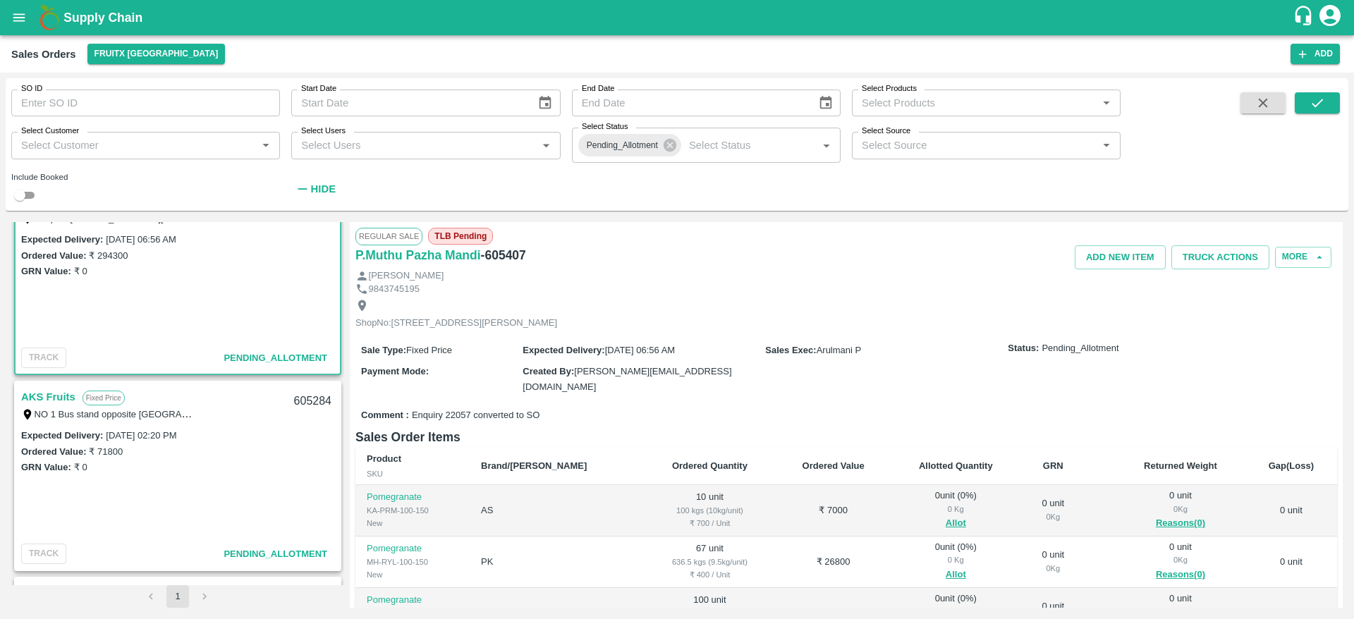
click at [36, 399] on link "AKS Fruits" at bounding box center [48, 397] width 54 height 18
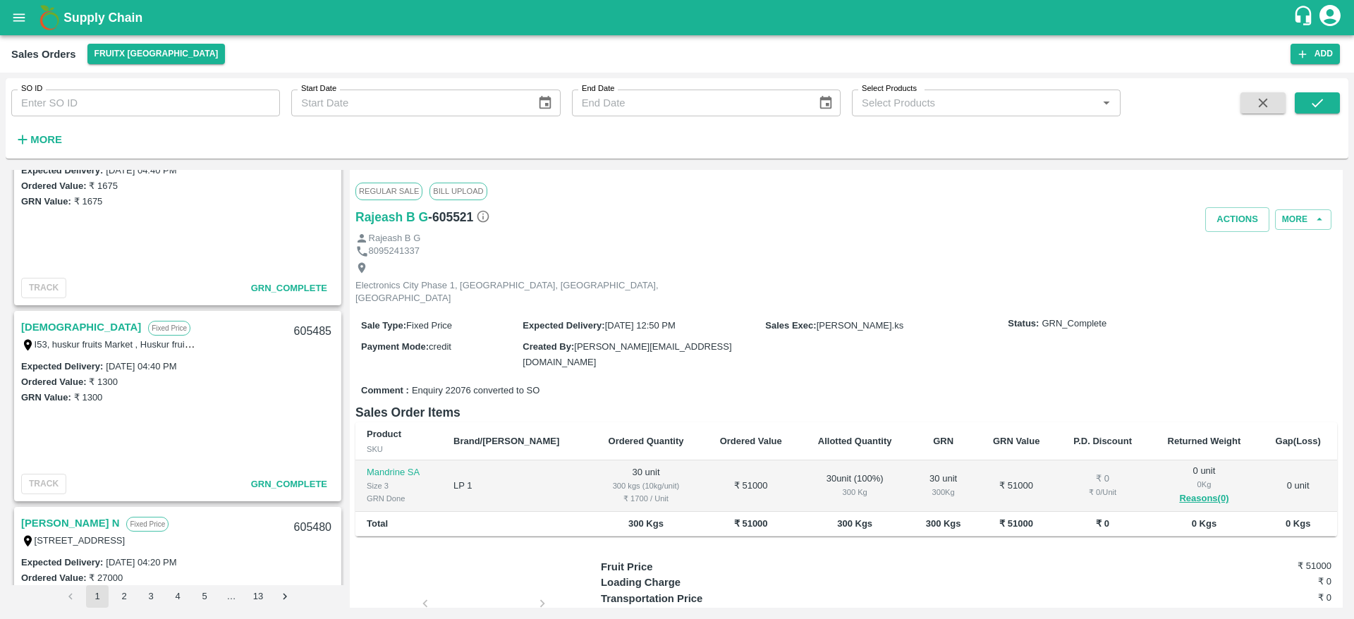
scroll to position [647, 0]
click at [78, 102] on input "SO ID" at bounding box center [145, 103] width 269 height 27
type input "6"
type input "604485"
click at [1308, 109] on button "submit" at bounding box center [1317, 102] width 45 height 21
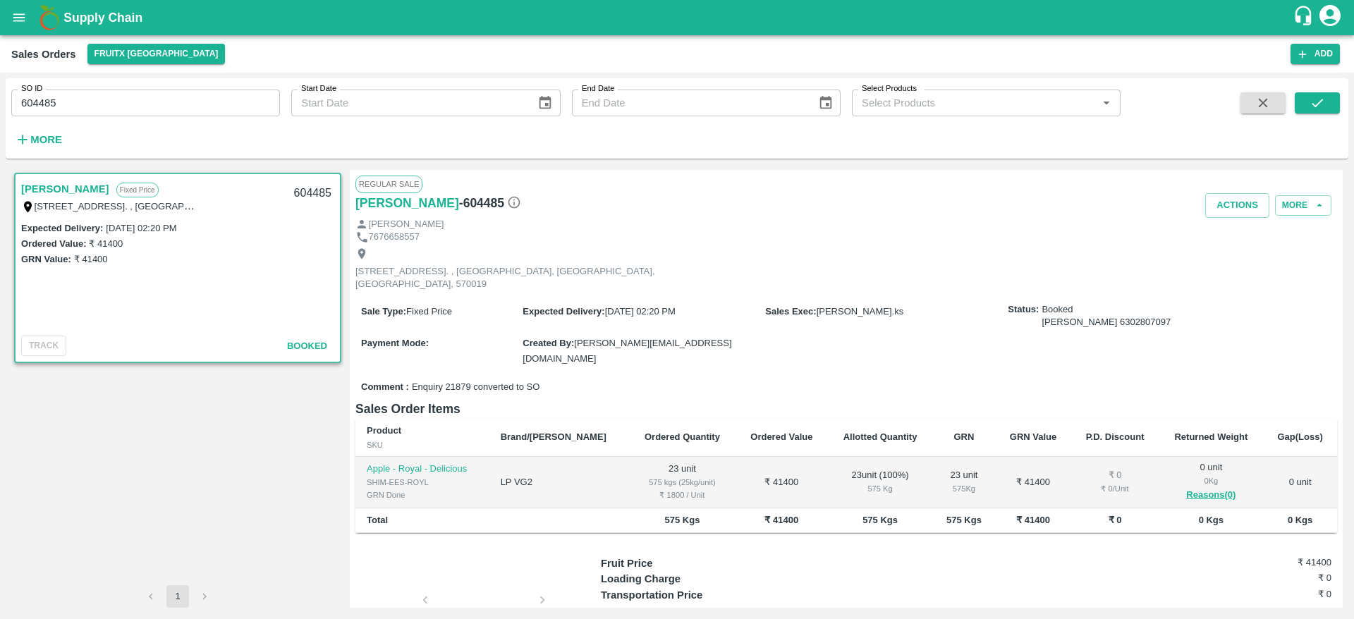
click at [92, 16] on b "Supply Chain" at bounding box center [102, 18] width 79 height 14
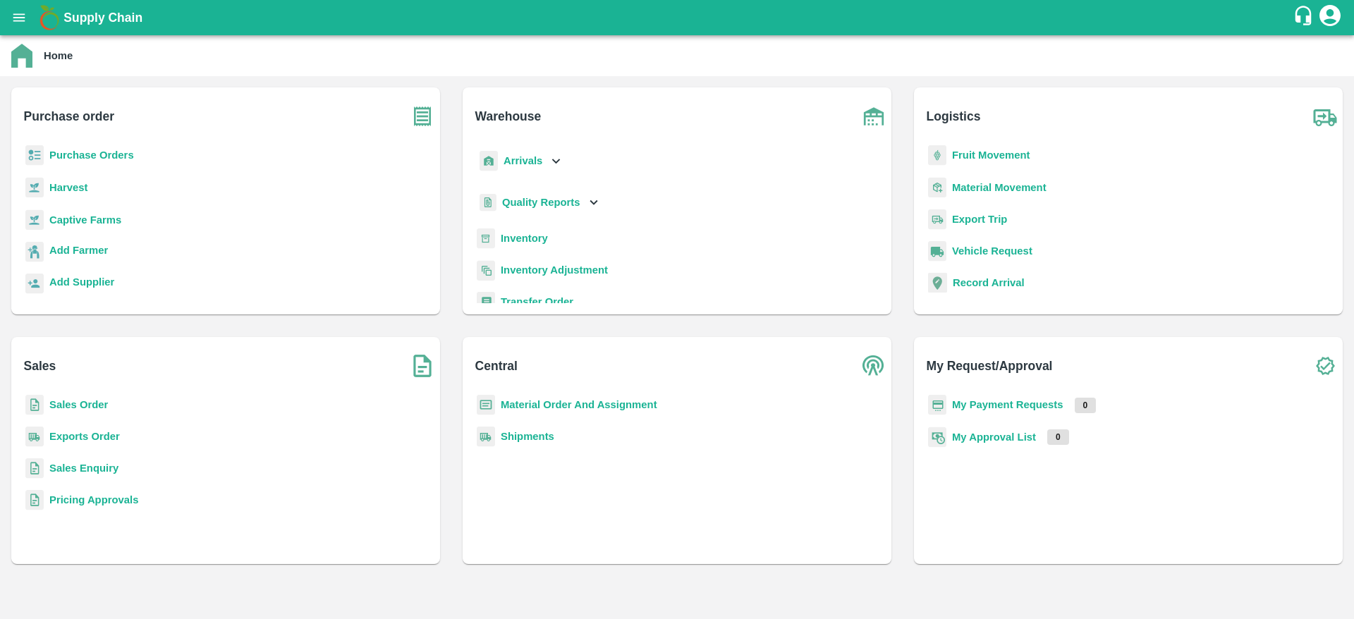
click at [80, 412] on p "Sales Order" at bounding box center [78, 405] width 59 height 16
click at [75, 407] on b "Sales Order" at bounding box center [78, 404] width 59 height 11
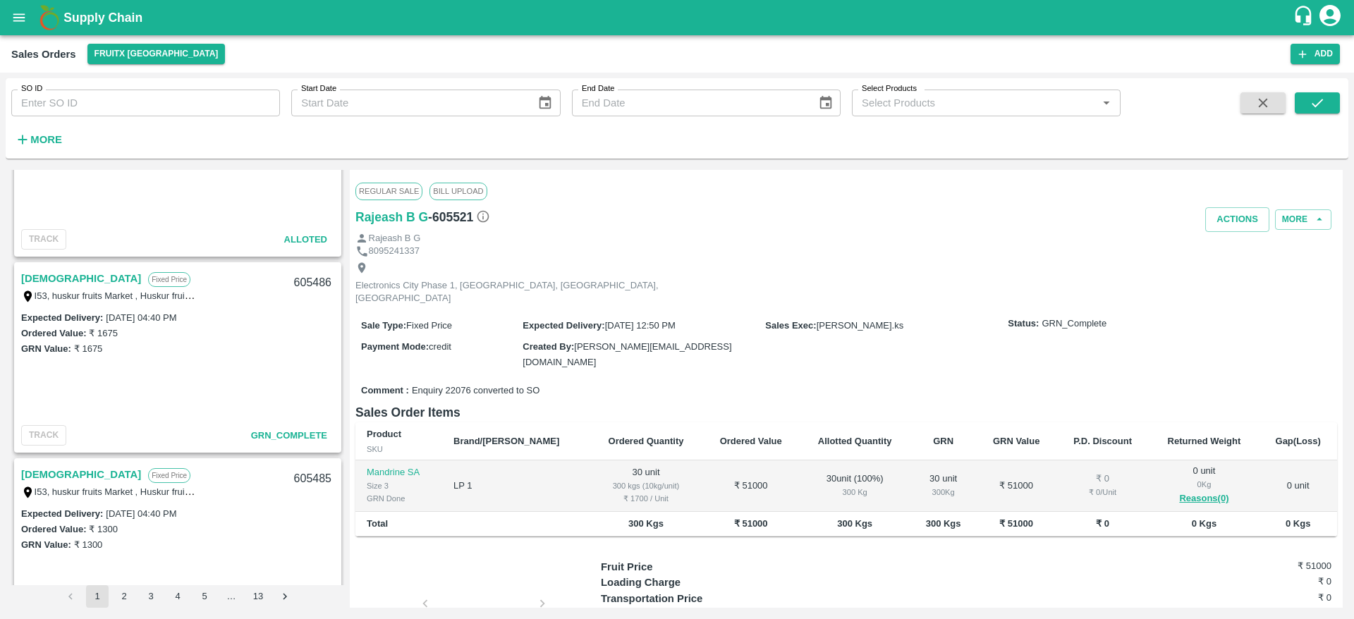
scroll to position [315, 0]
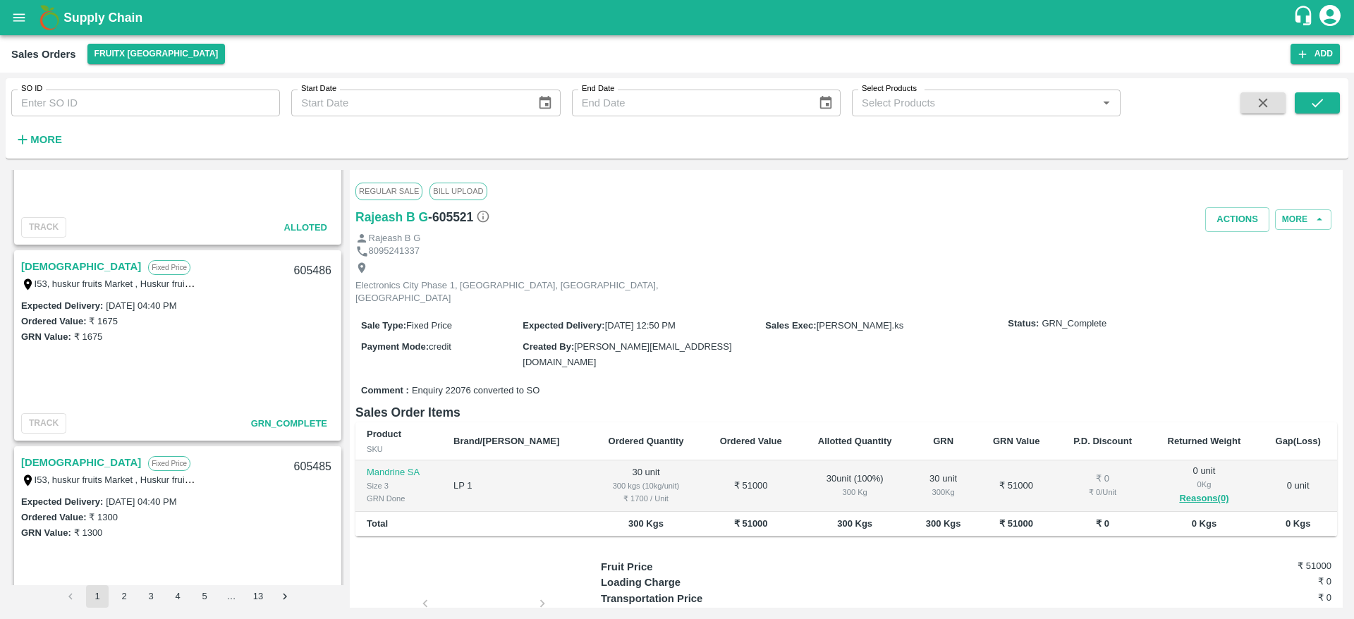
click at [35, 274] on link "[DEMOGRAPHIC_DATA]" at bounding box center [81, 266] width 120 height 18
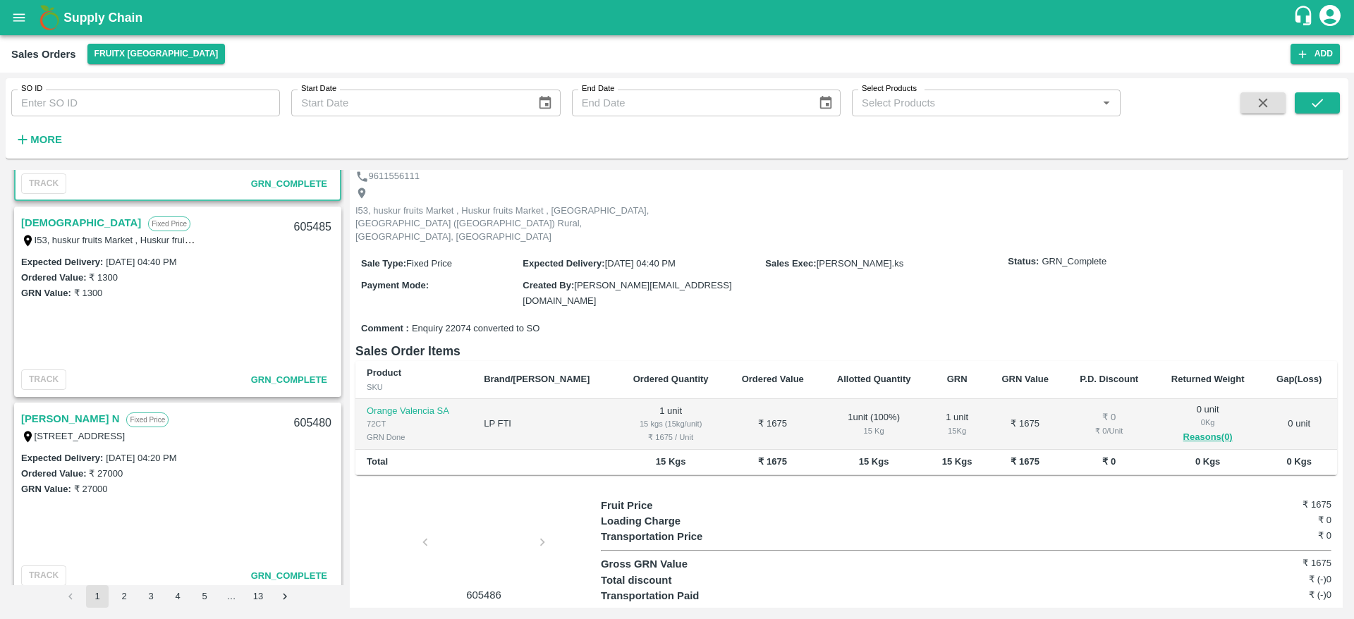
scroll to position [525, 0]
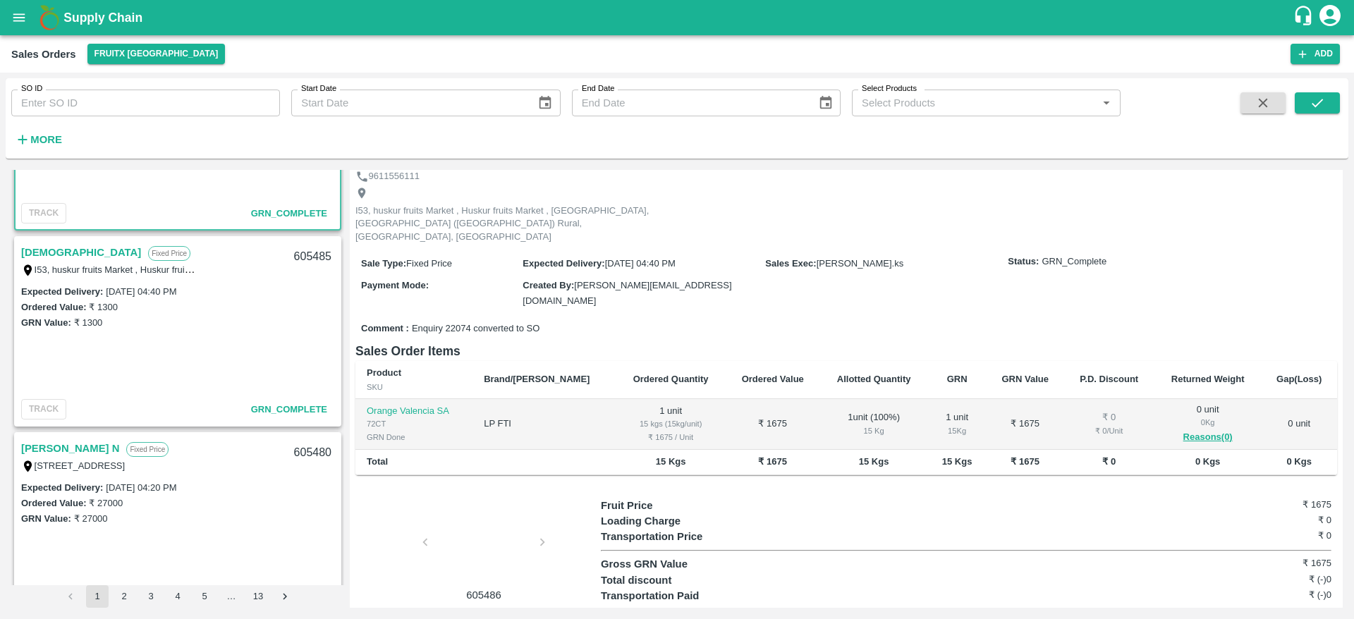
click at [54, 248] on link "Dharma" at bounding box center [81, 252] width 120 height 18
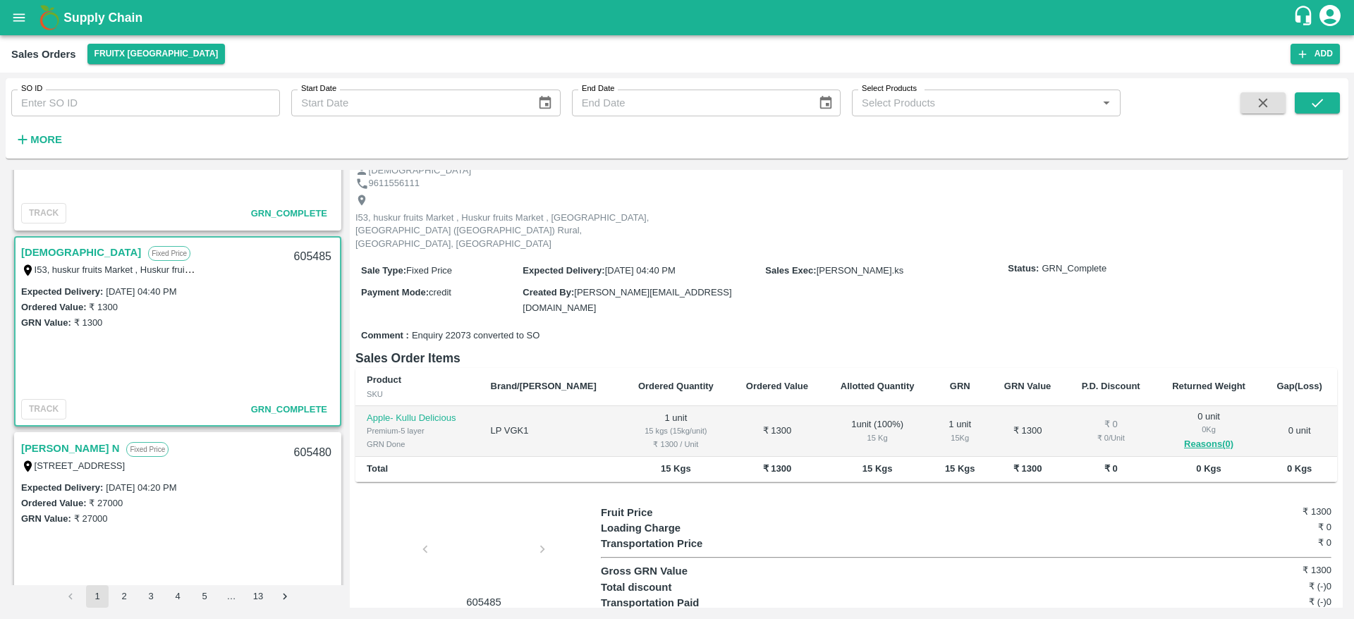
scroll to position [75, 0]
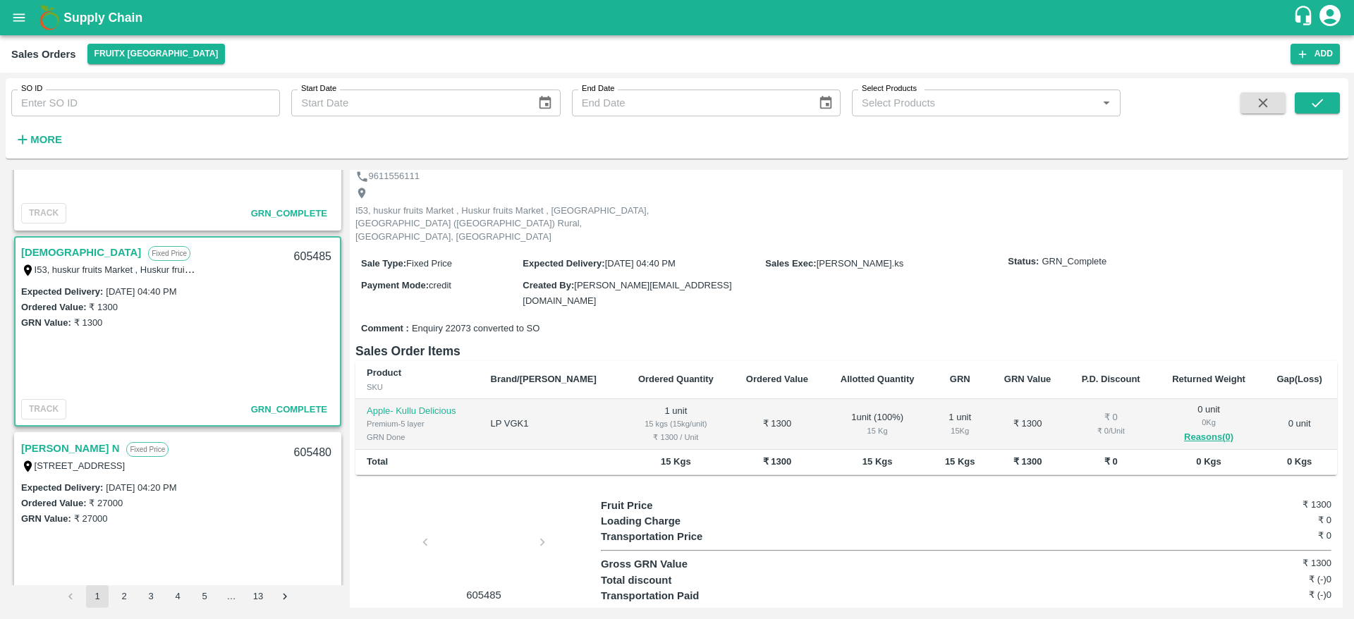
click at [322, 253] on div "605485" at bounding box center [313, 257] width 54 height 33
copy div "605485"
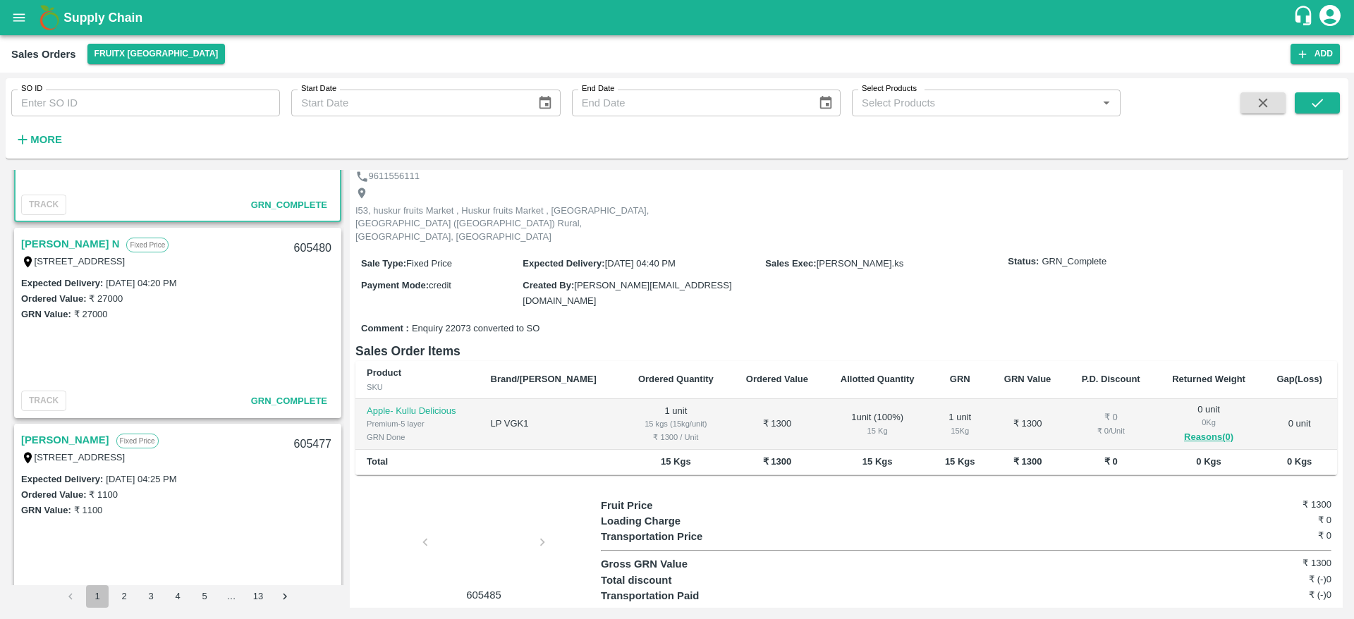
scroll to position [0, 0]
